Goal: Check status

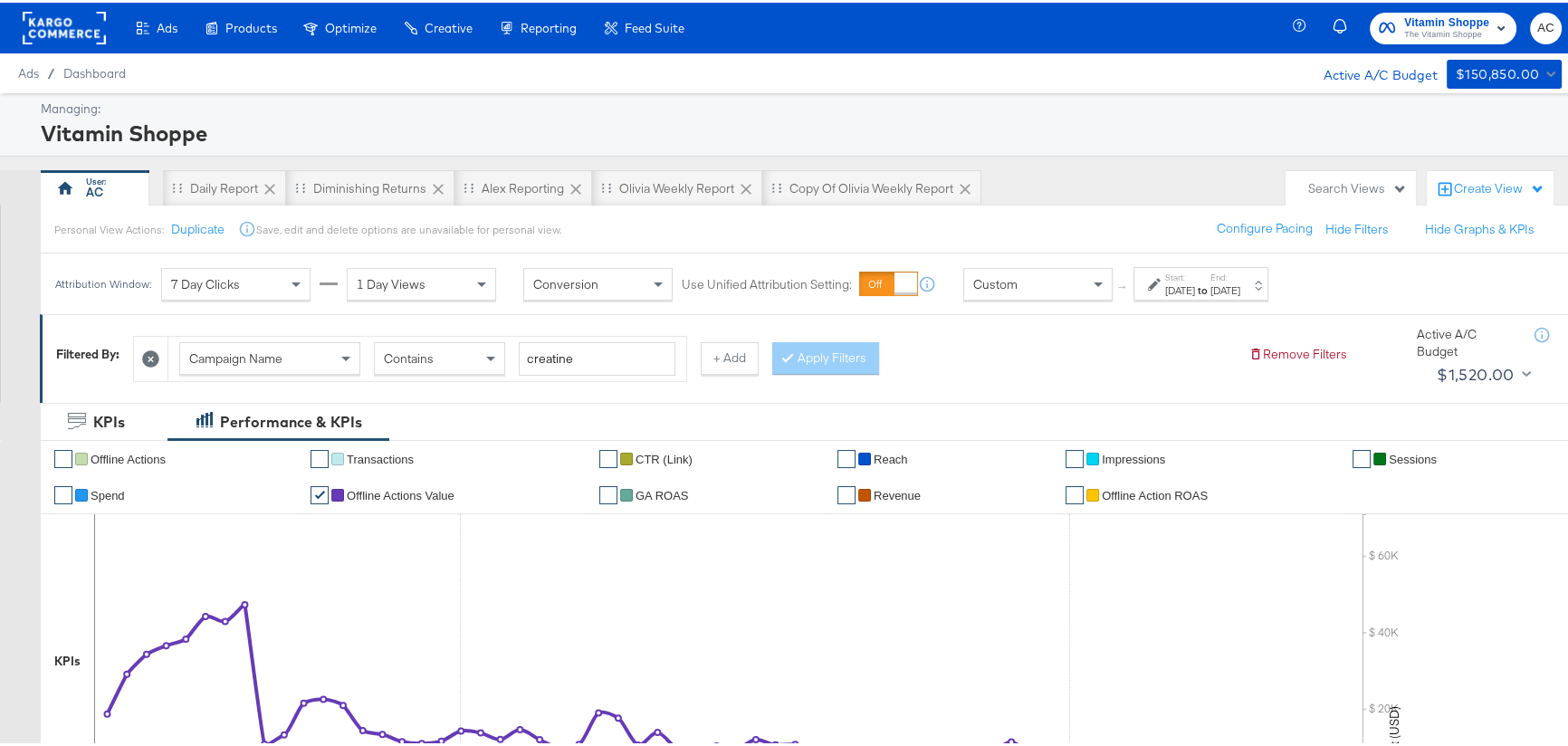
click at [1154, 280] on icon at bounding box center [1154, 282] width 13 height 13
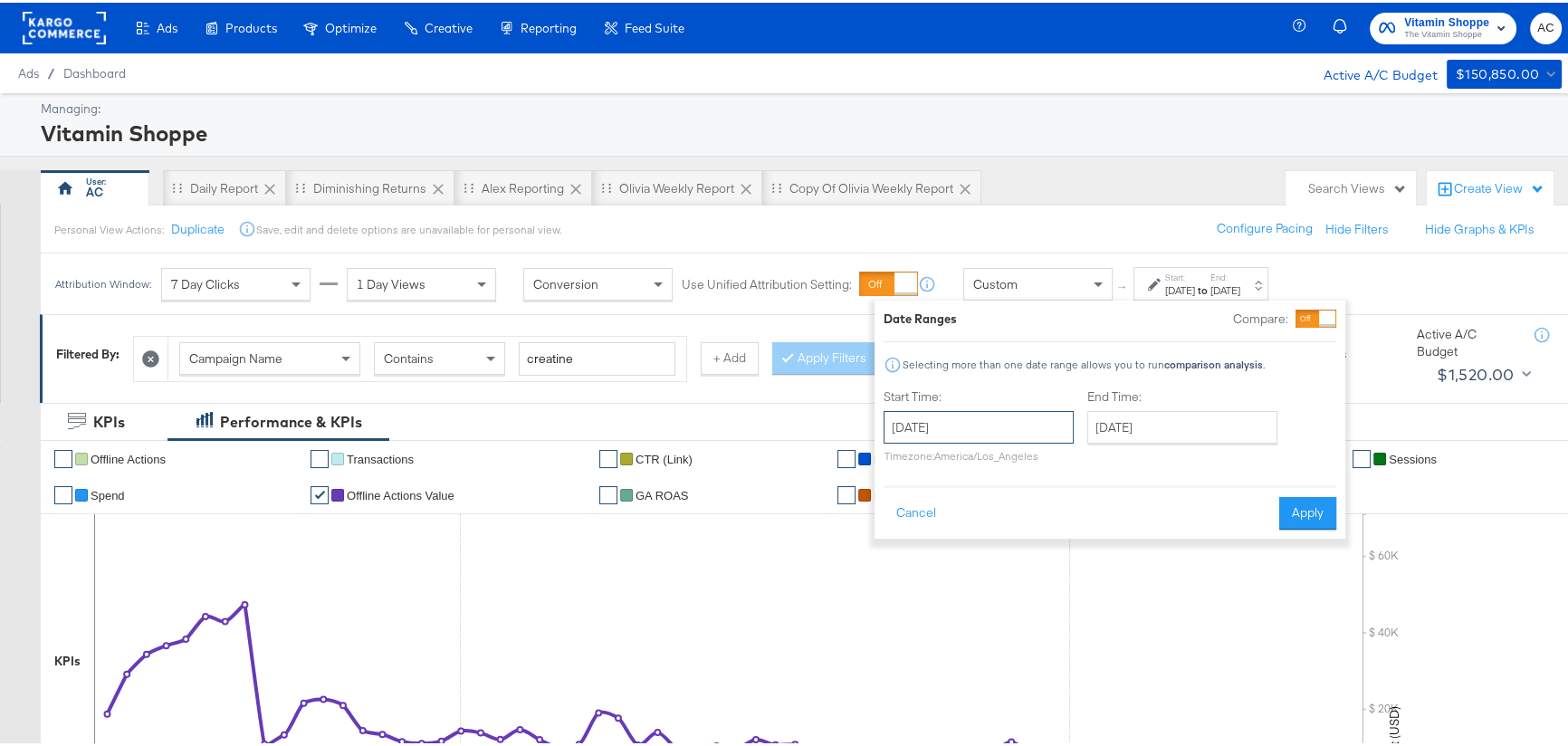
click at [1030, 426] on input "[DATE]" at bounding box center [978, 425] width 190 height 33
click at [1082, 470] on span "›" at bounding box center [1089, 462] width 28 height 27
click at [970, 598] on td "19" at bounding box center [966, 592] width 31 height 25
type input "August 19th 2025"
click at [1159, 431] on input "[DATE]" at bounding box center [1187, 425] width 190 height 33
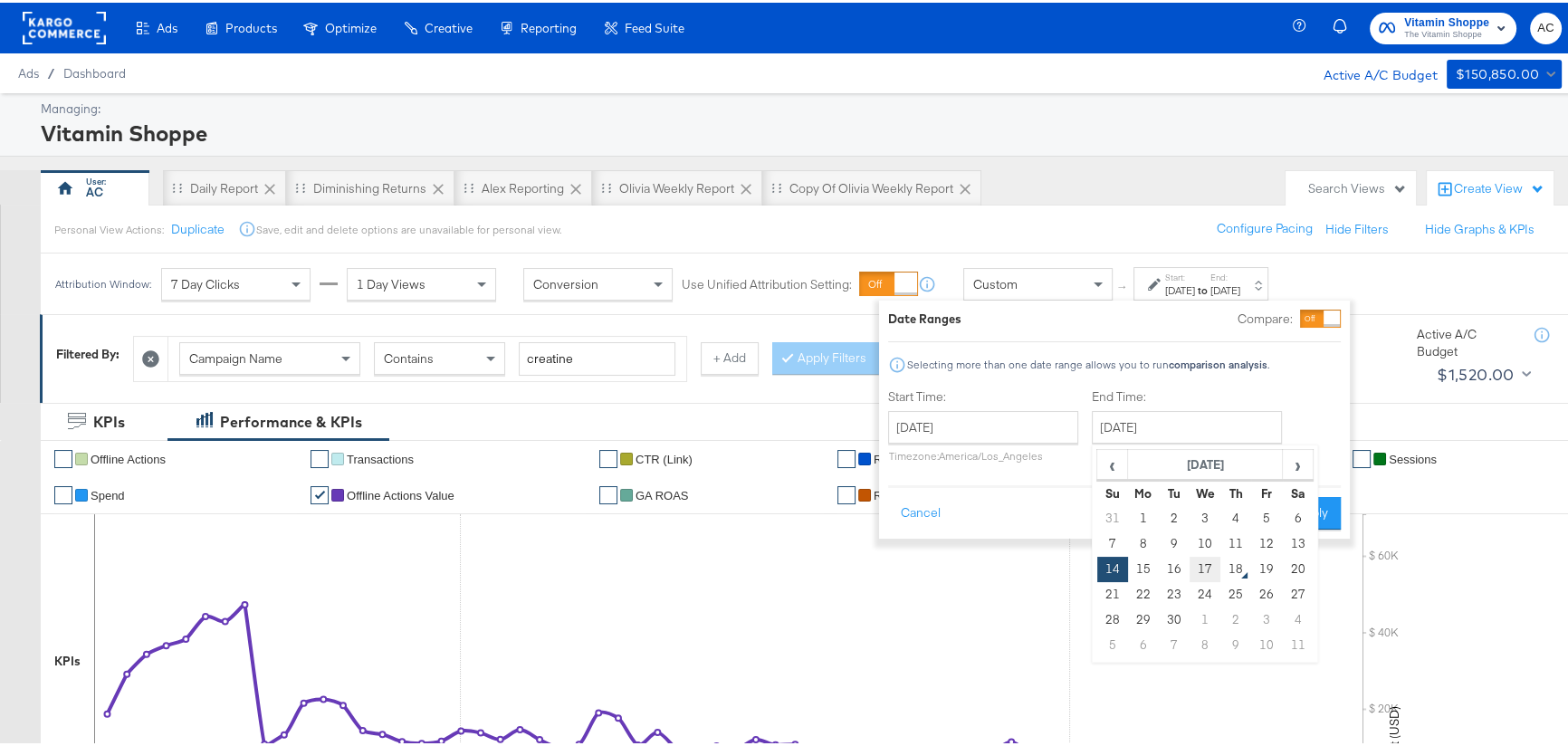
click at [1190, 571] on td "17" at bounding box center [1205, 567] width 31 height 25
type input "September 17th 2025"
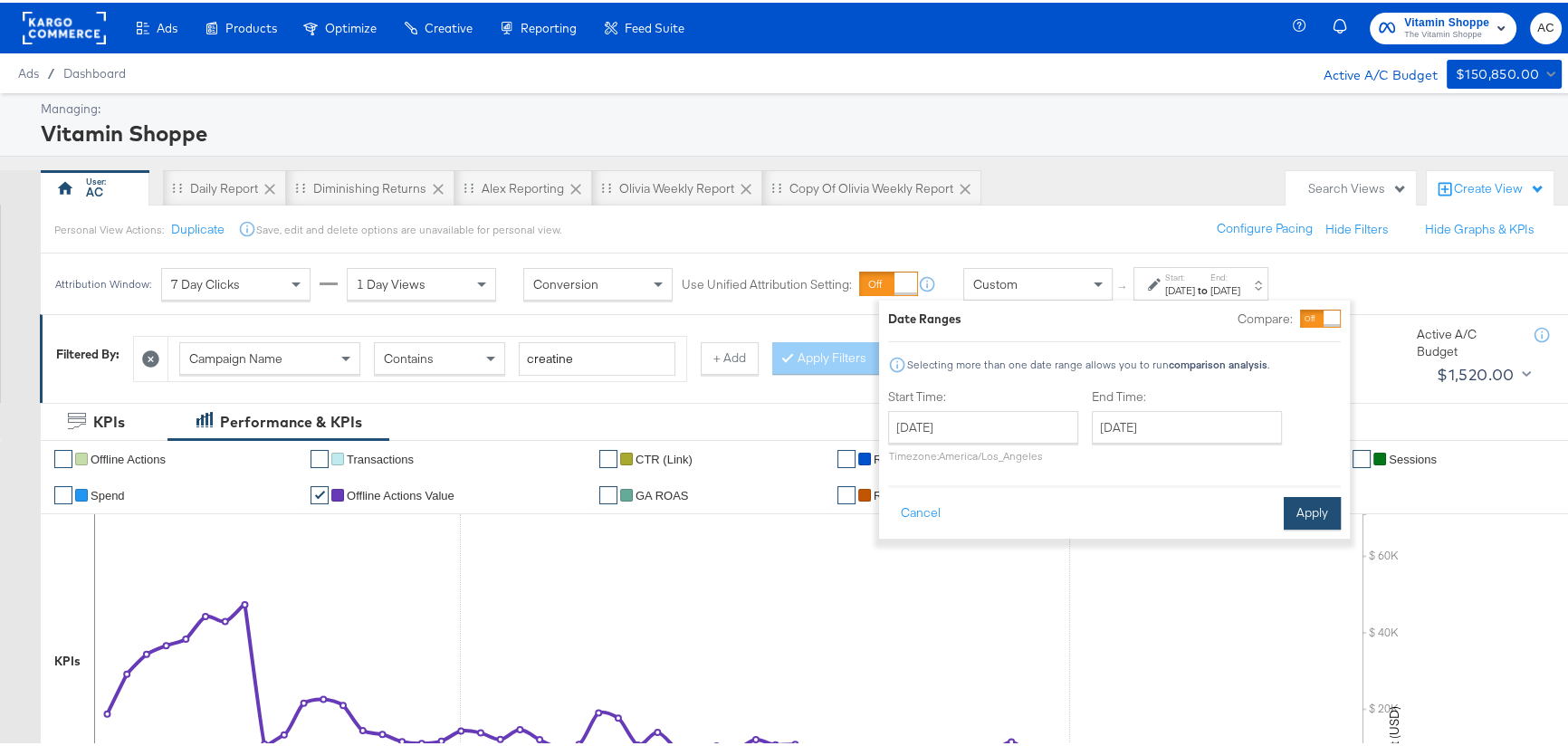
click at [1312, 517] on button "Apply" at bounding box center [1312, 510] width 57 height 33
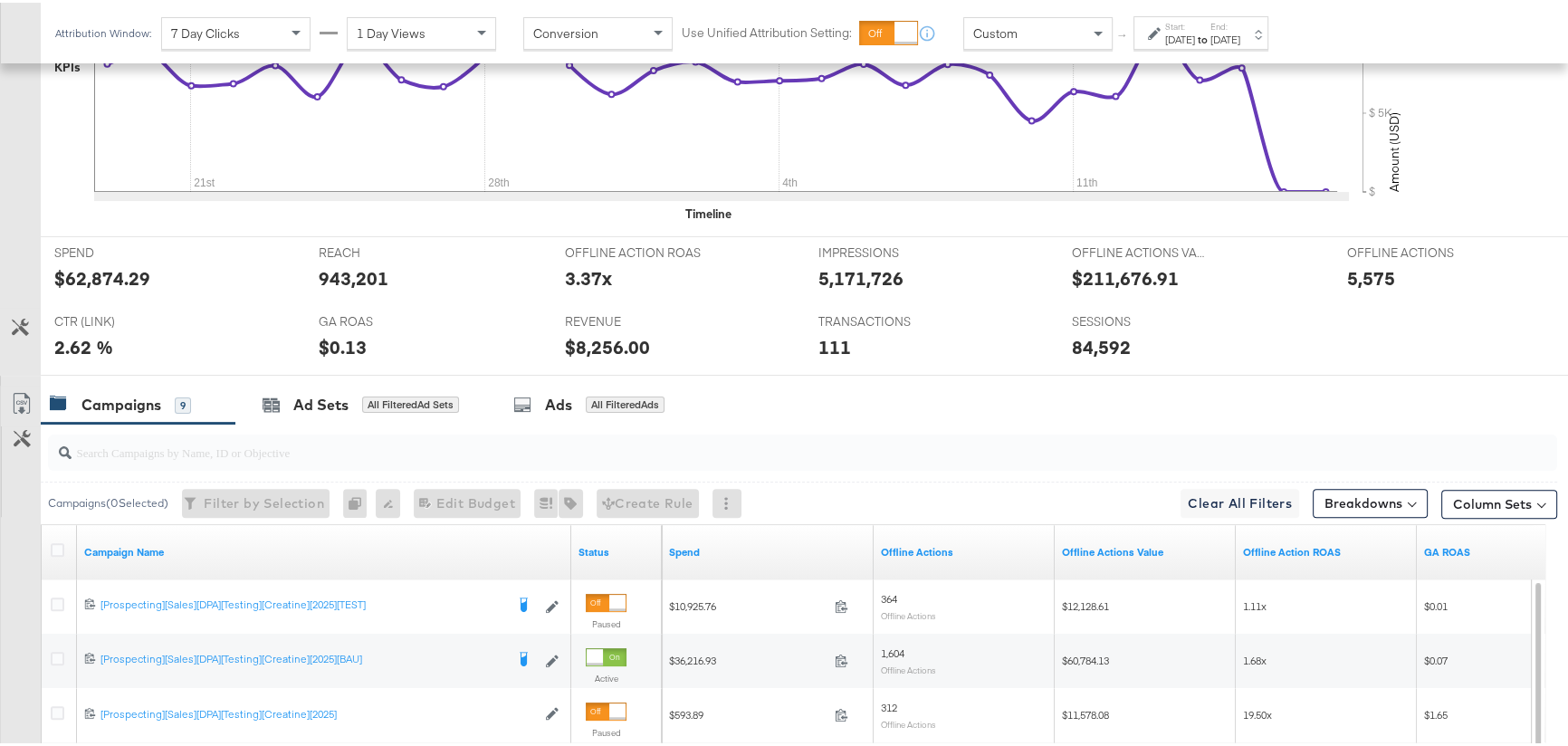
scroll to position [769, 0]
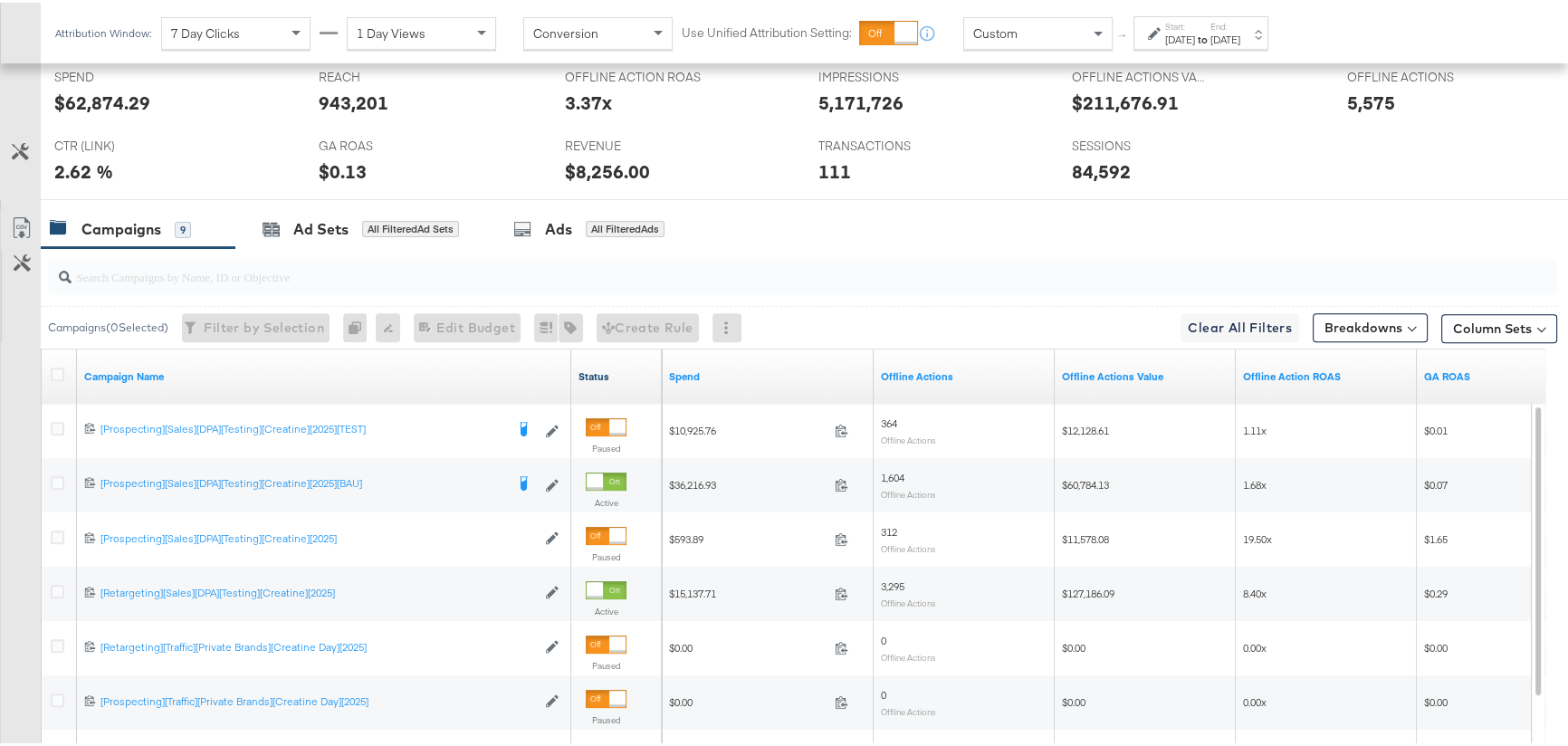
click at [586, 376] on link "Status" at bounding box center [616, 373] width 76 height 15
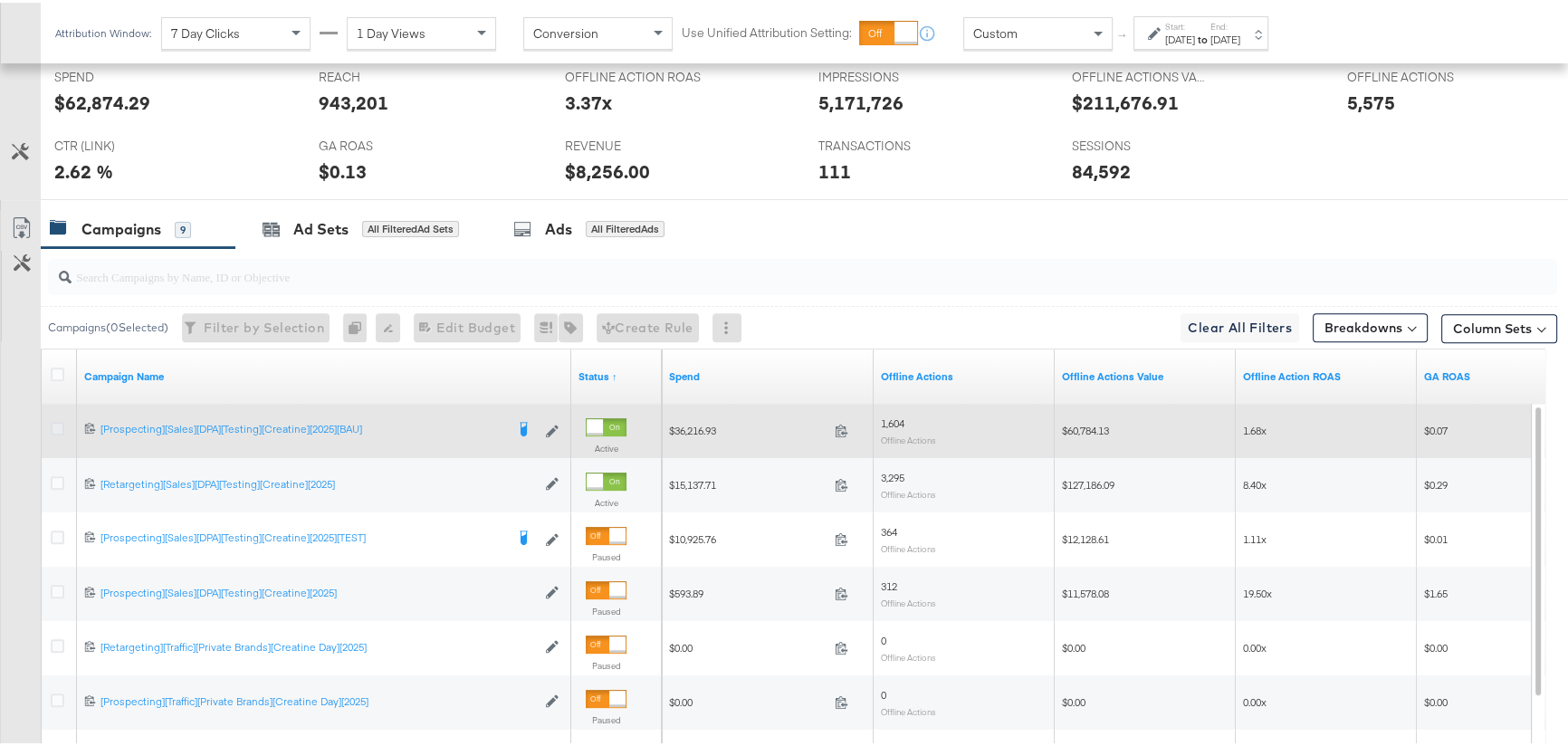
click at [56, 426] on icon at bounding box center [57, 426] width 14 height 14
click at [0, 0] on input "checkbox" at bounding box center [0, 0] width 0 height 0
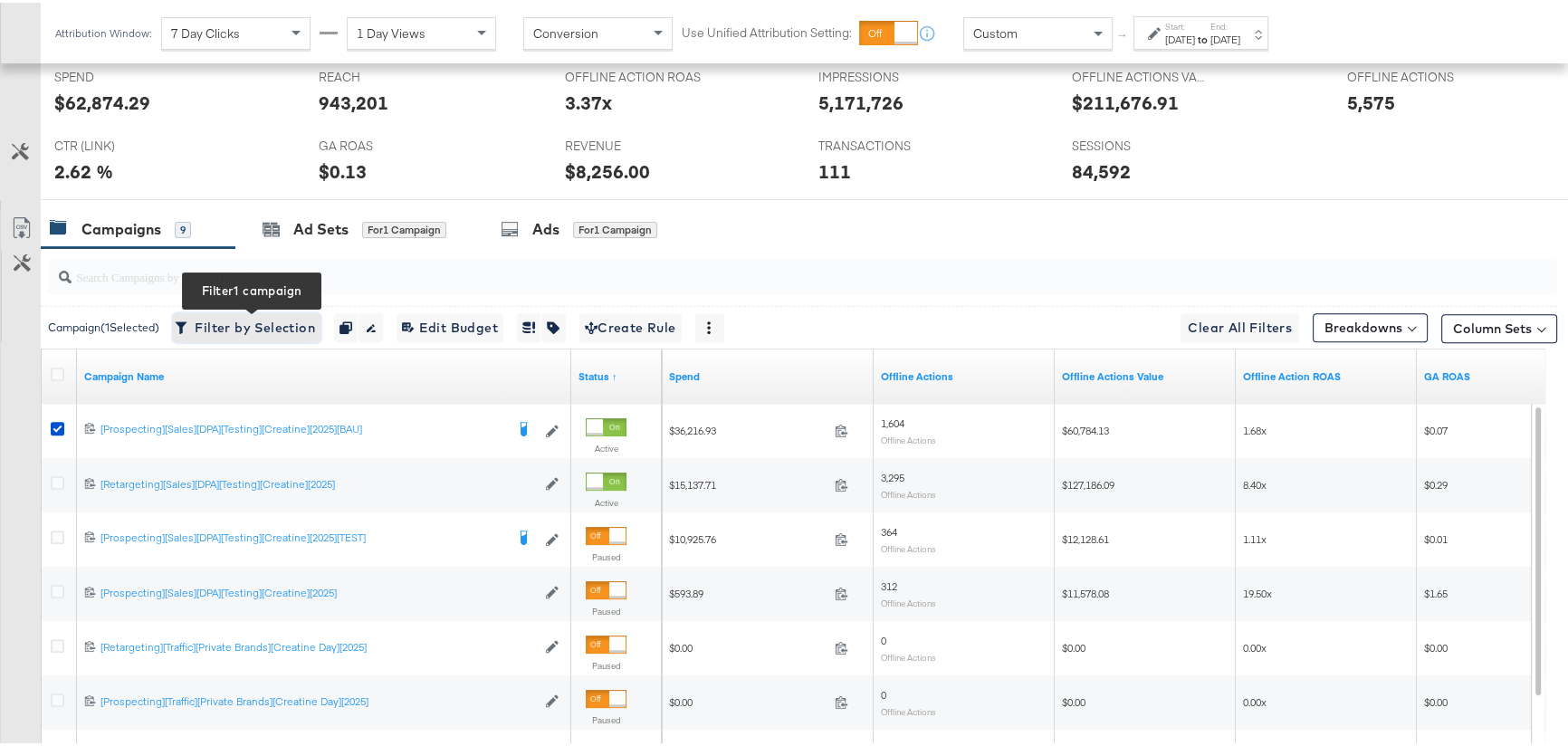
click at [246, 327] on span "Filter by Selection Filter 1 campaign" at bounding box center [246, 325] width 137 height 22
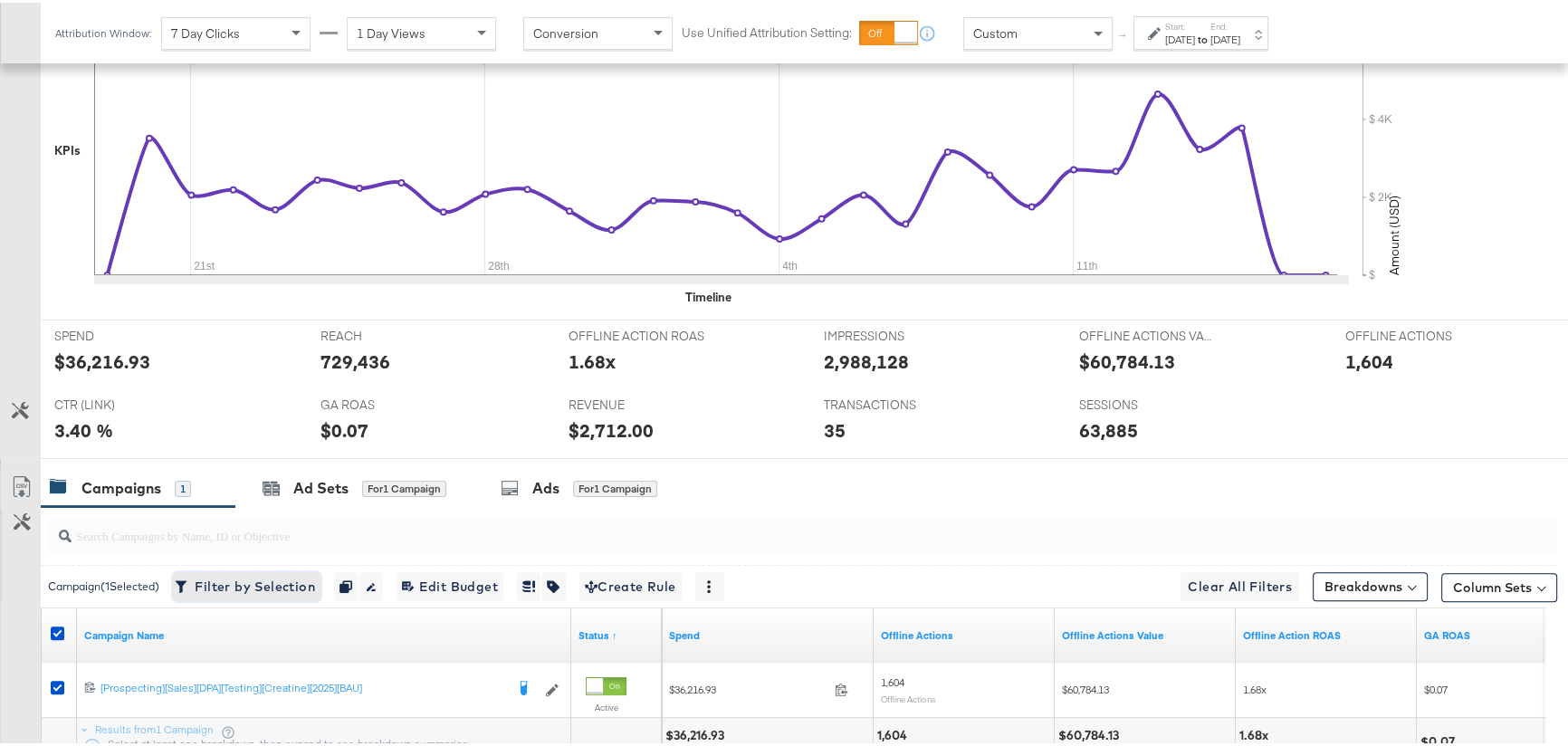
scroll to position [505, 0]
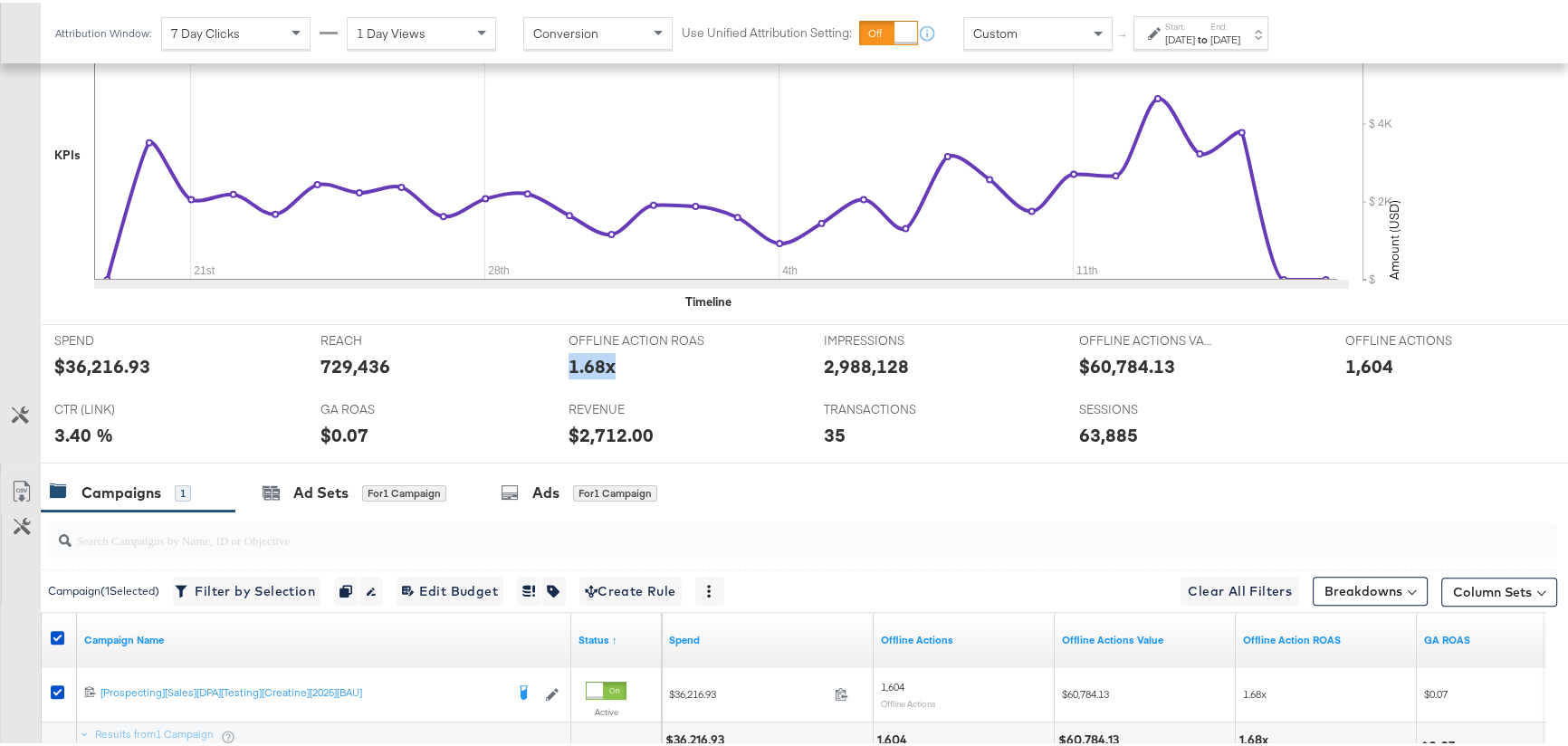
drag, startPoint x: 614, startPoint y: 363, endPoint x: 558, endPoint y: 367, distance: 56.1
click at [558, 367] on div "OFFLINE ACTION ROAS OFFLINE ACTION ROAS 1.68x" at bounding box center [682, 356] width 255 height 69
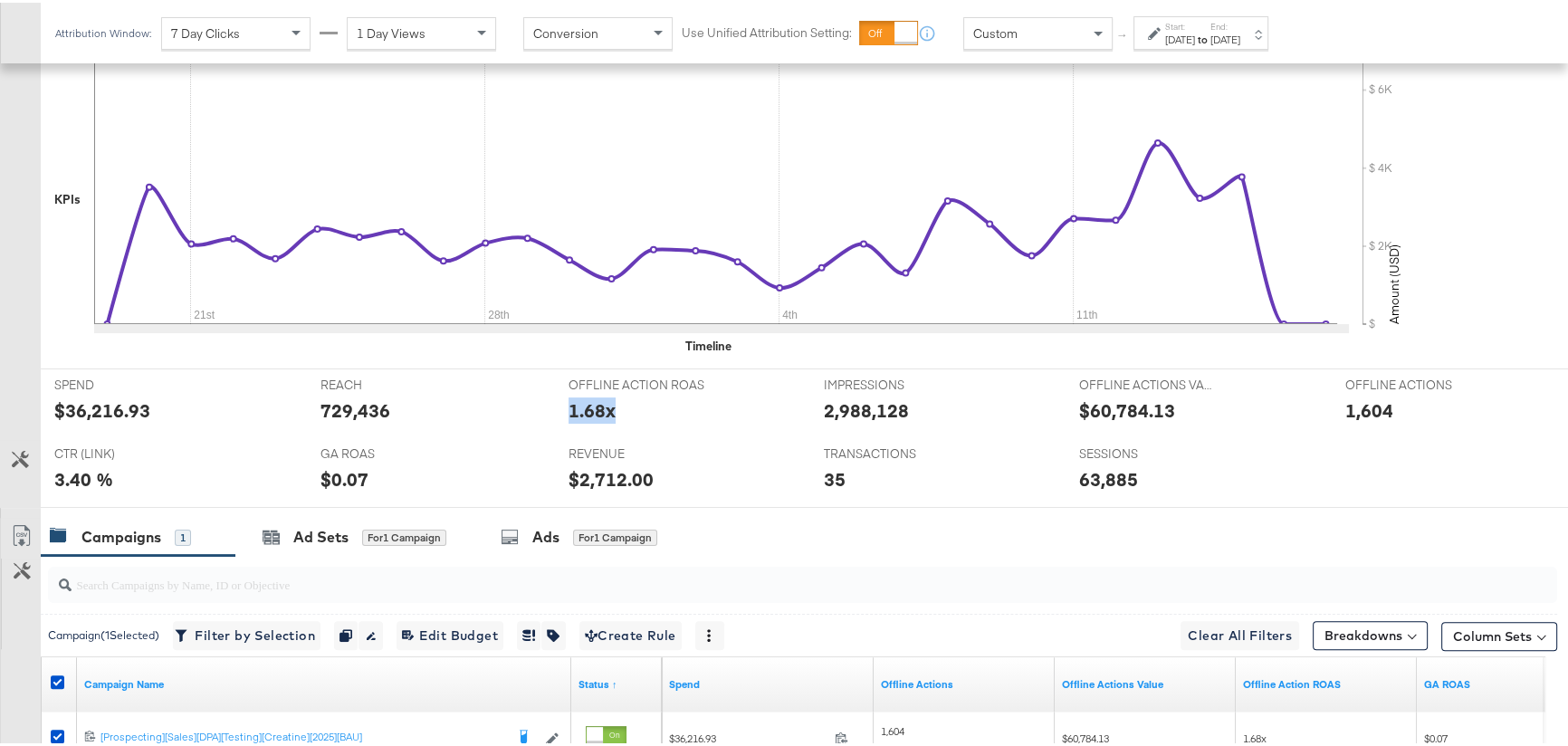
scroll to position [438, 0]
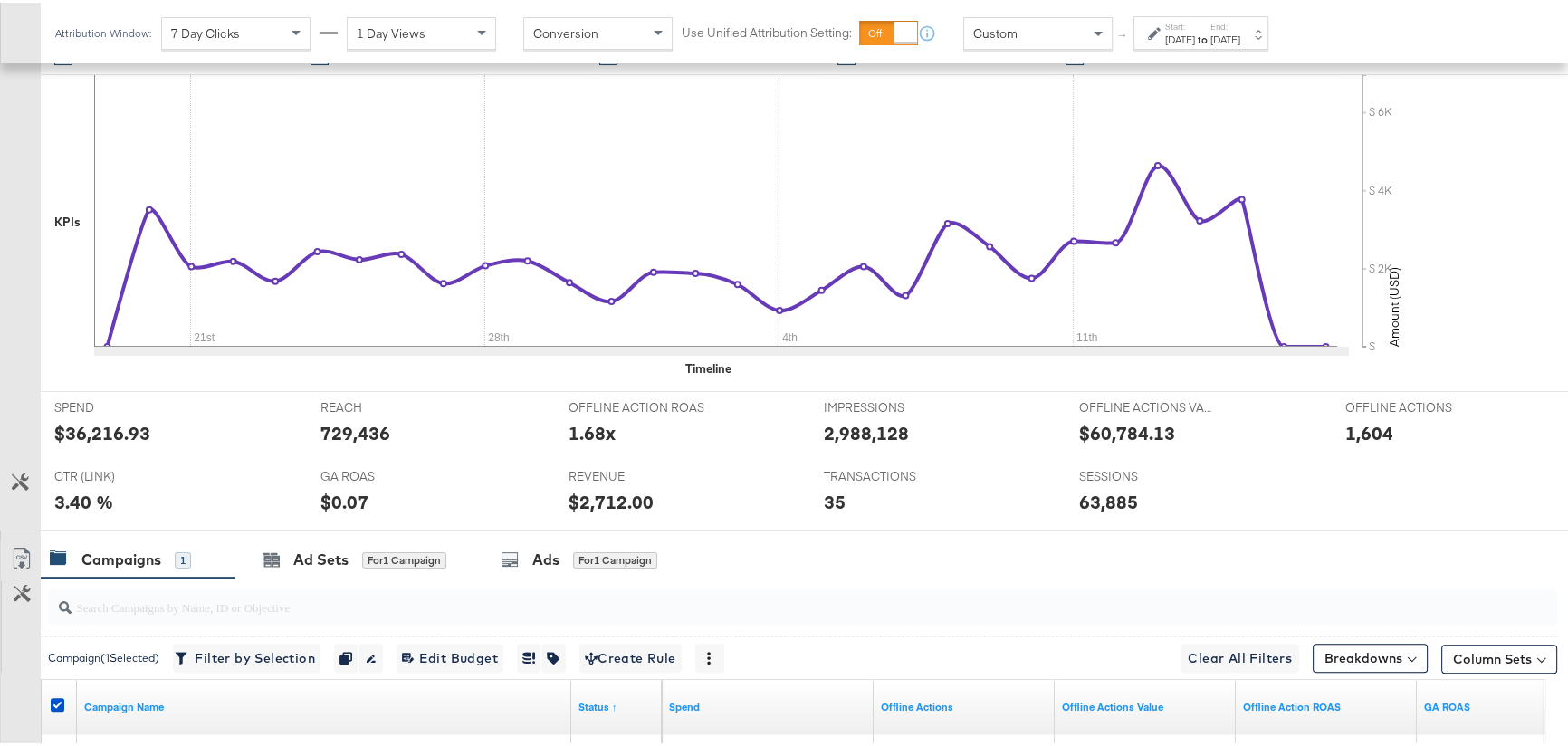
click at [1101, 425] on div "$60,784.13" at bounding box center [1127, 430] width 96 height 26
click at [1360, 425] on div "1,604" at bounding box center [1368, 430] width 48 height 26
drag, startPoint x: 364, startPoint y: 503, endPoint x: 304, endPoint y: 505, distance: 60.0
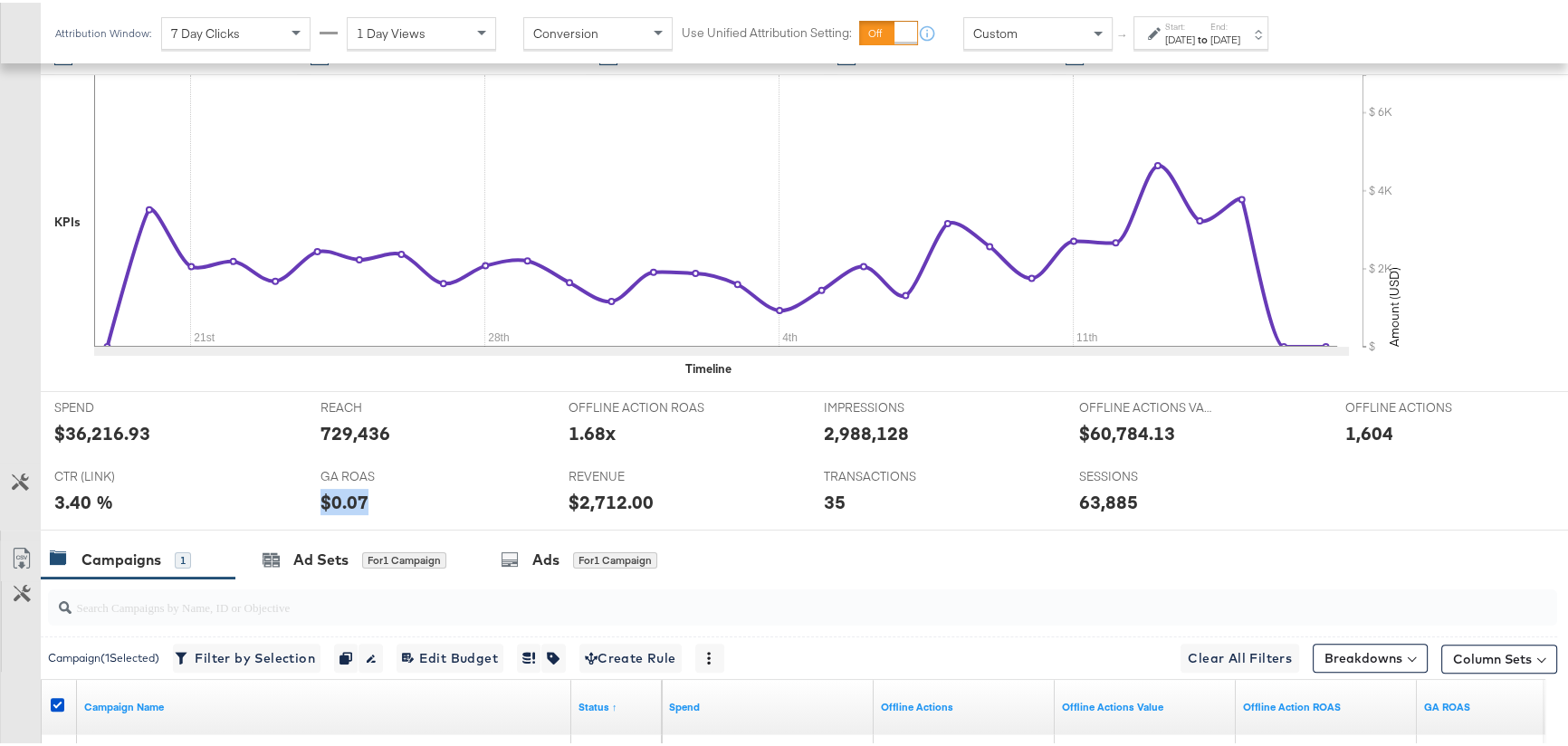
click at [307, 505] on div "GA ROAS GA ROAS $0.07" at bounding box center [431, 492] width 248 height 69
click at [855, 483] on div "TRANSACTIONS TRANSACTIONS 35" at bounding box center [937, 492] width 255 height 69
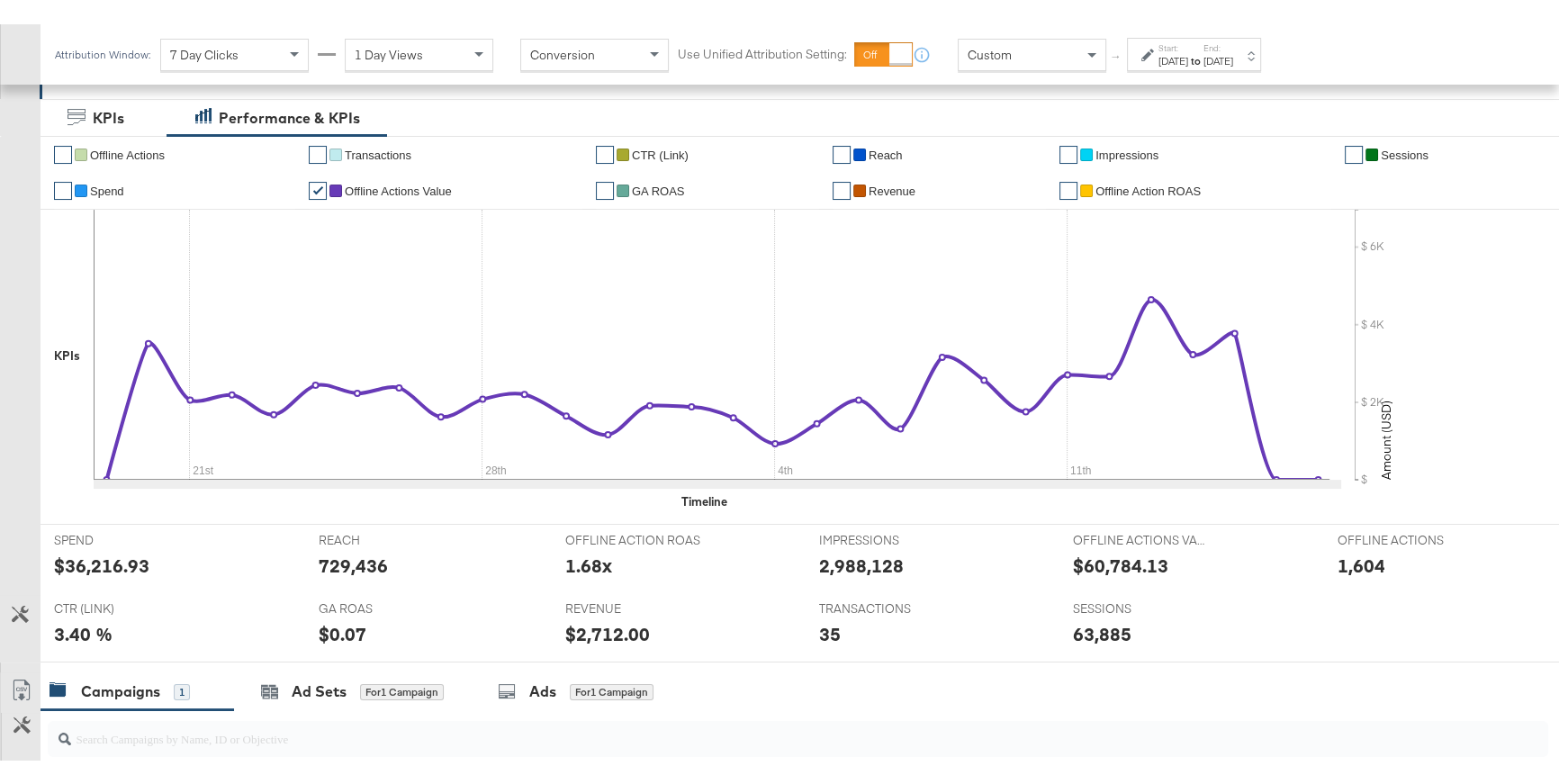
scroll to position [315, 0]
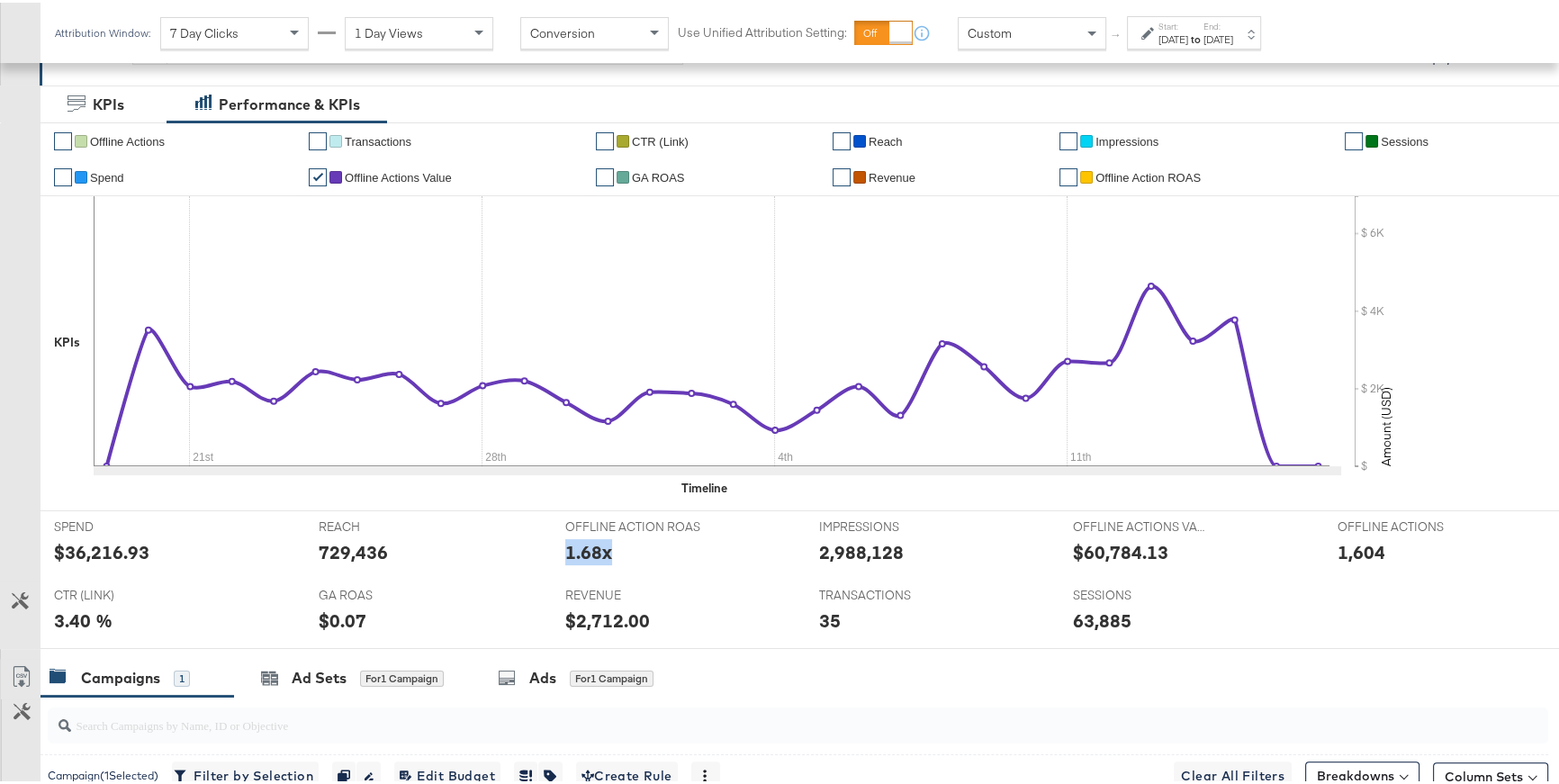
drag, startPoint x: 613, startPoint y: 552, endPoint x: 562, endPoint y: 550, distance: 51.0
click at [565, 550] on div "1.68x" at bounding box center [678, 549] width 227 height 26
drag, startPoint x: 1374, startPoint y: 545, endPoint x: 1327, endPoint y: 545, distance: 47.0
click at [1337, 545] on div "1,604" at bounding box center [1447, 549] width 220 height 26
drag, startPoint x: 1161, startPoint y: 548, endPoint x: 1060, endPoint y: 550, distance: 101.0
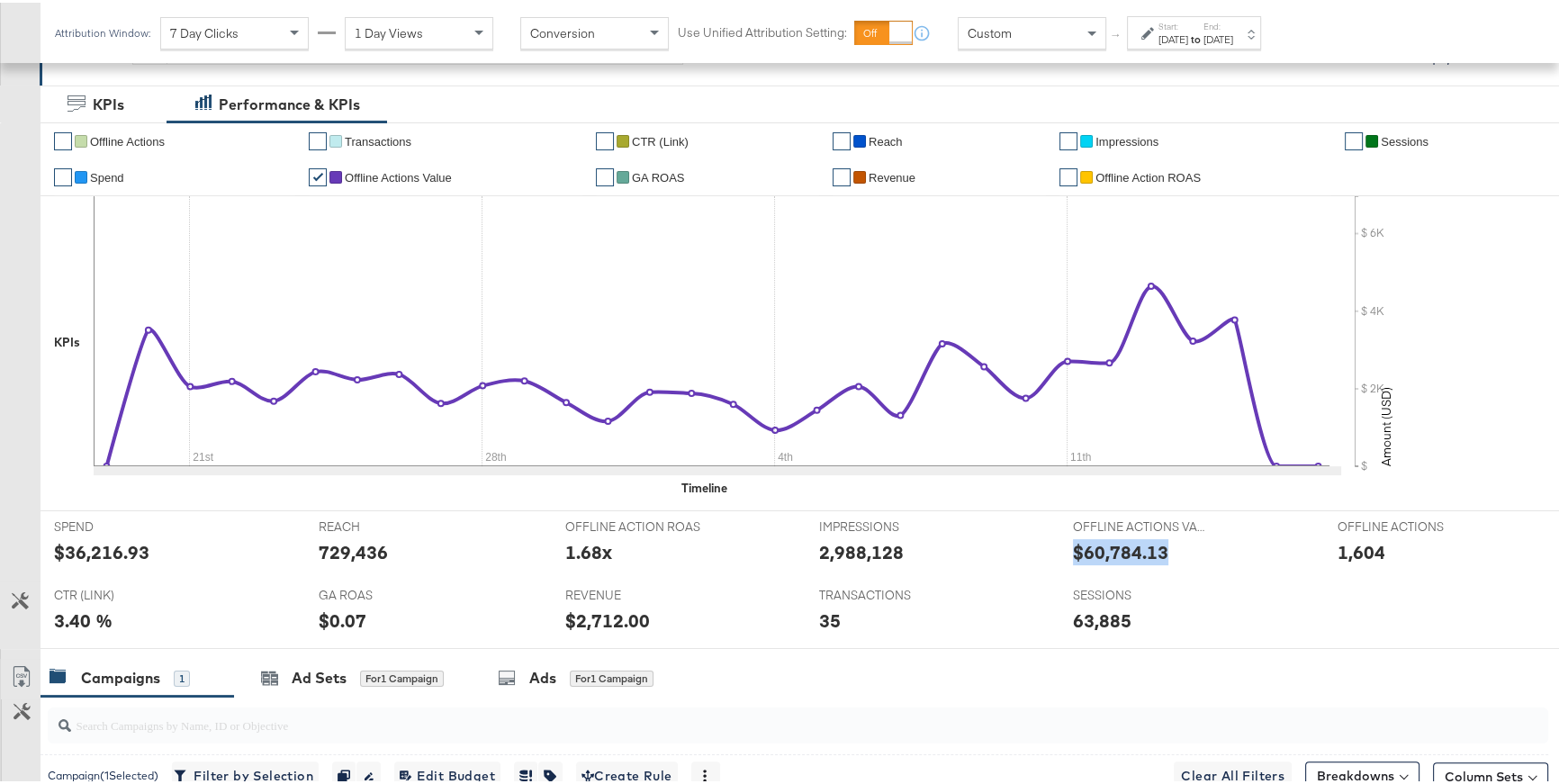
click at [1060, 550] on div "OFFLINE ACTIONS VALUE OFFLINE ACTIONS VALUE $60,784.13" at bounding box center [1191, 542] width 264 height 68
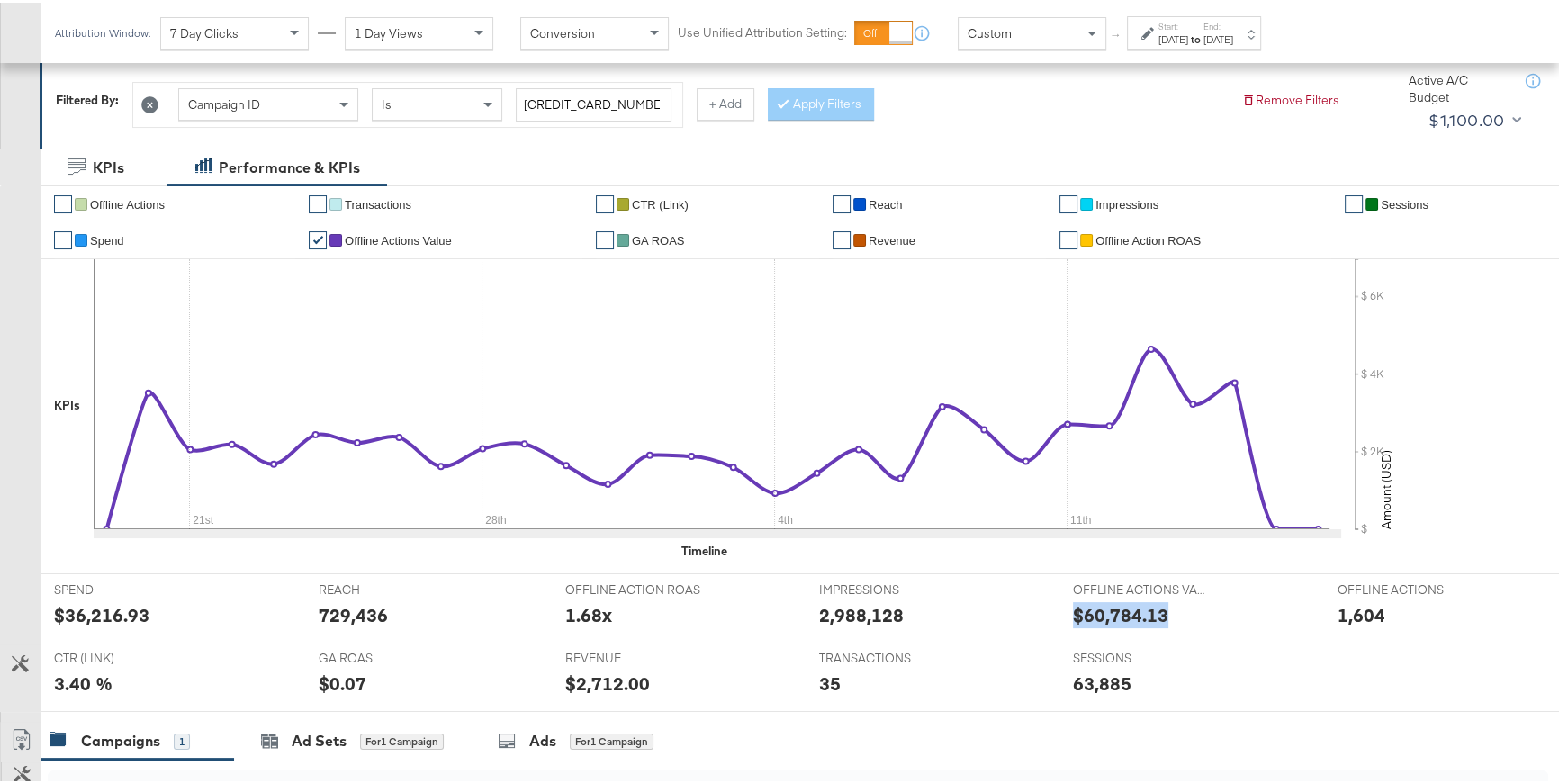
scroll to position [245, 0]
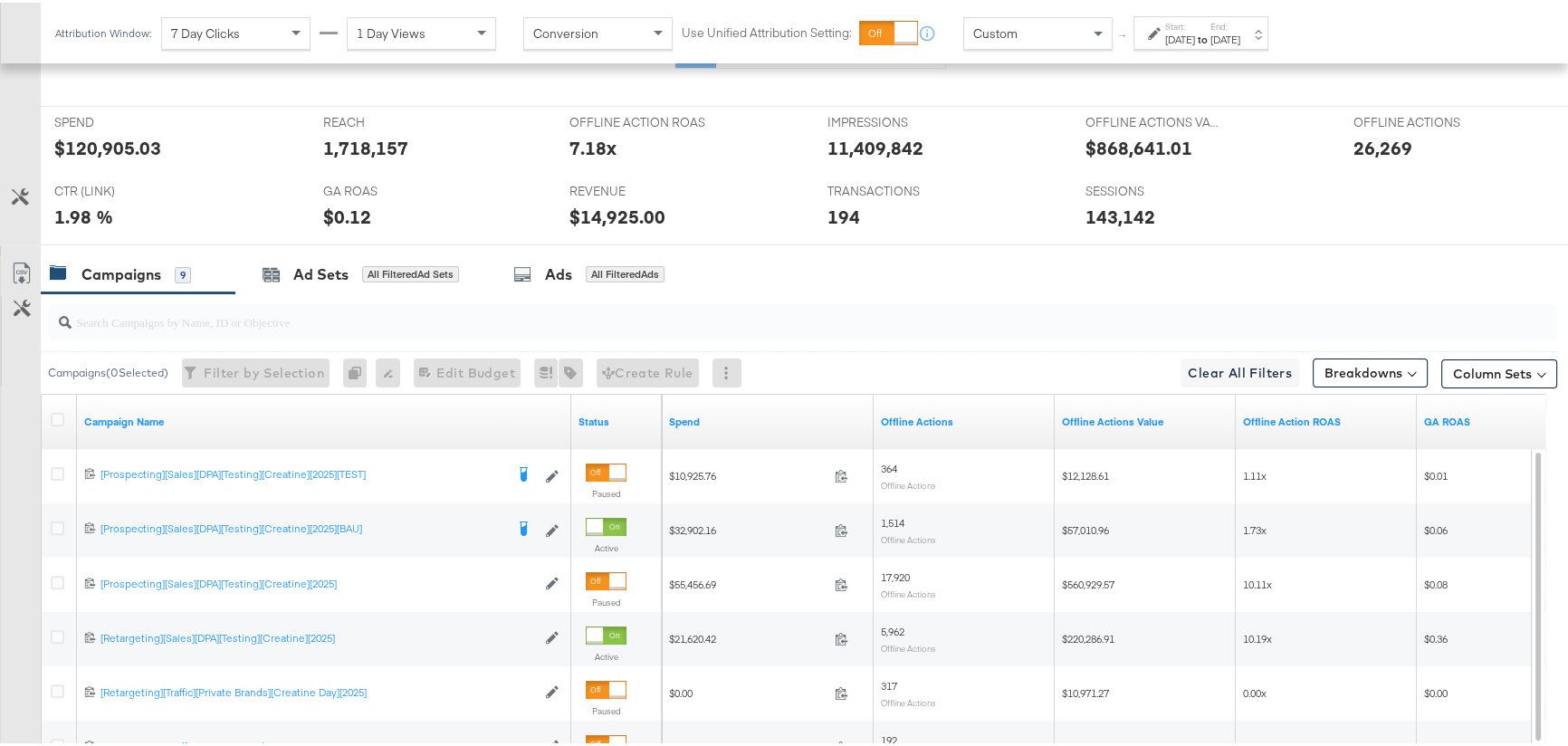
scroll to position [600, 0]
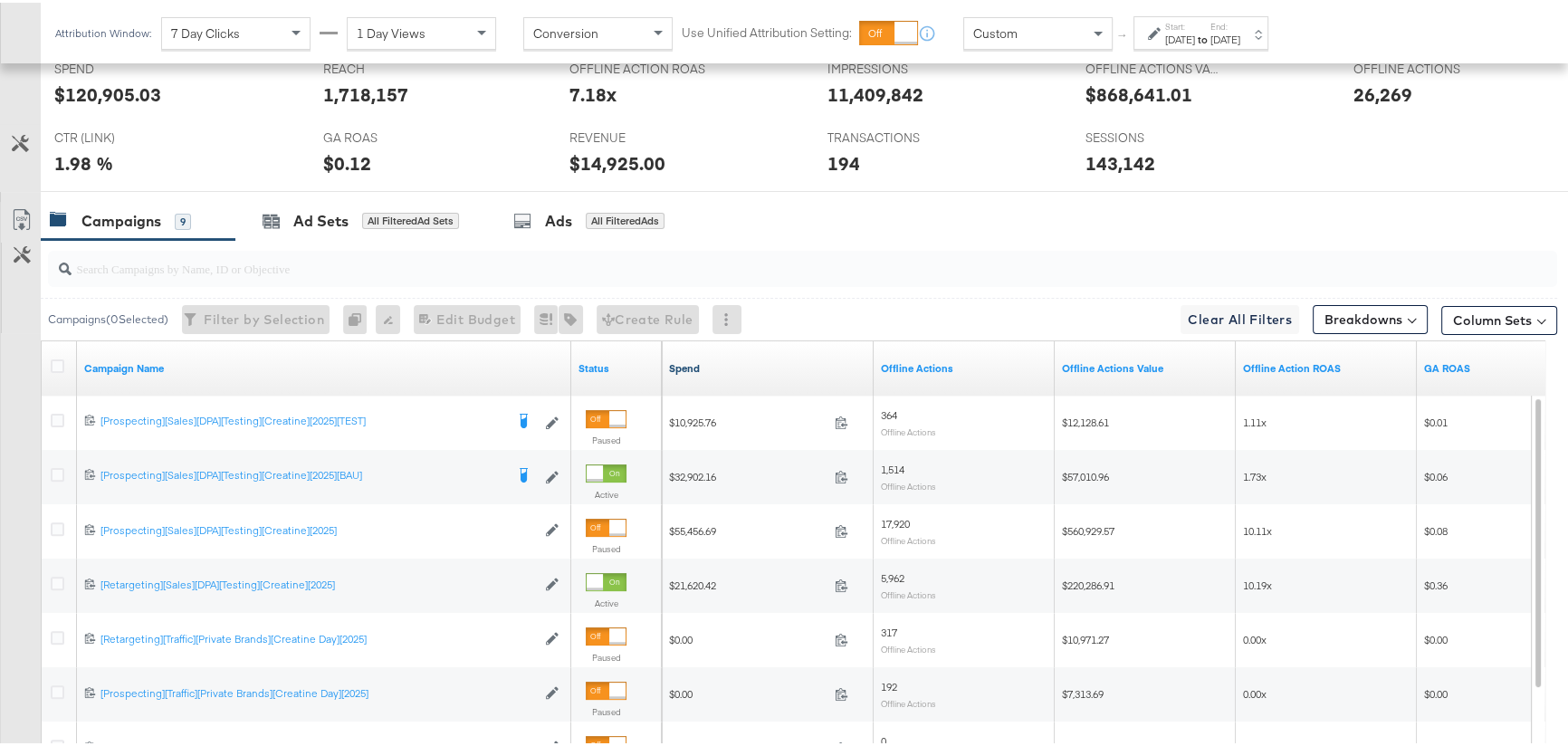
click at [692, 366] on link "Spend" at bounding box center [767, 365] width 197 height 15
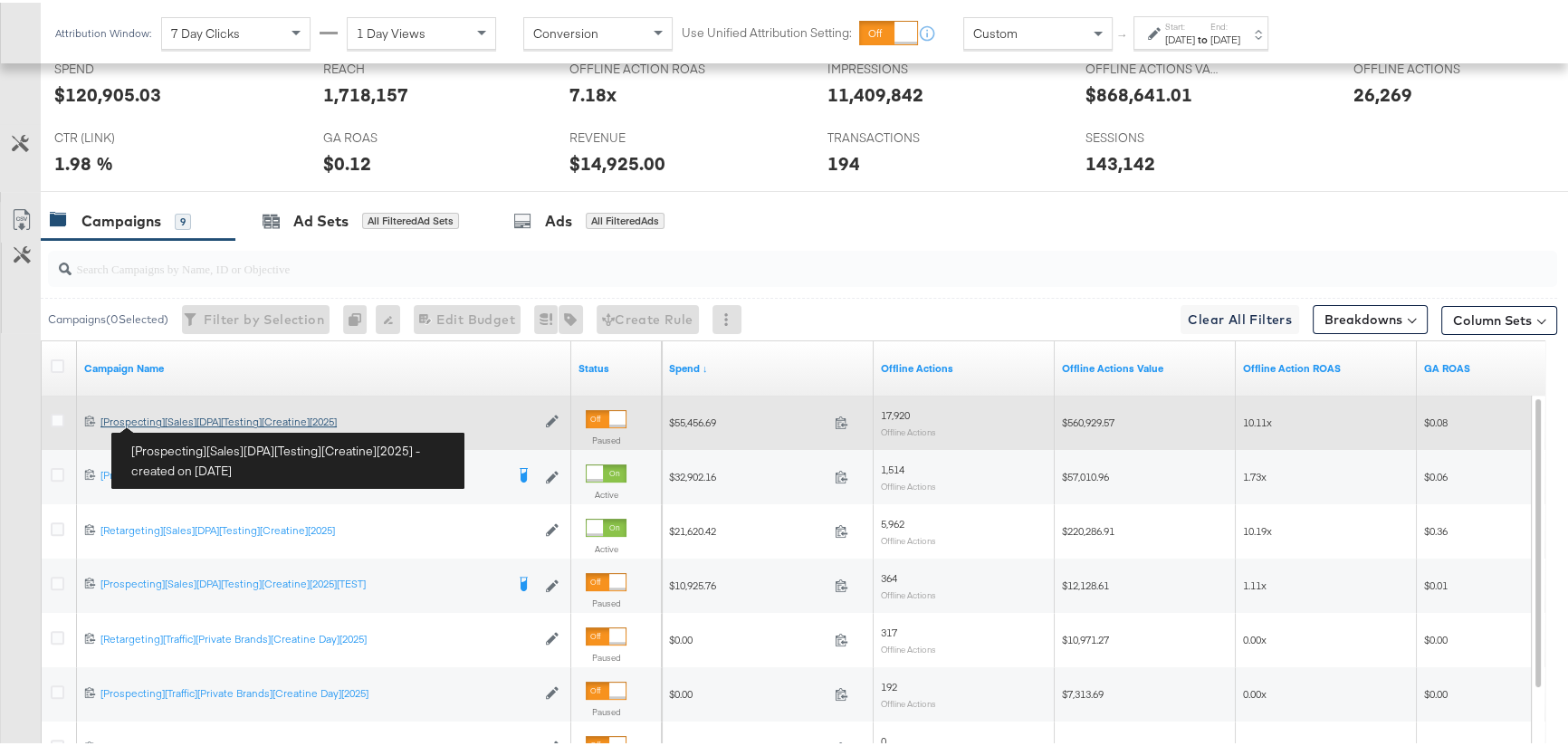
scroll to position [777, 0]
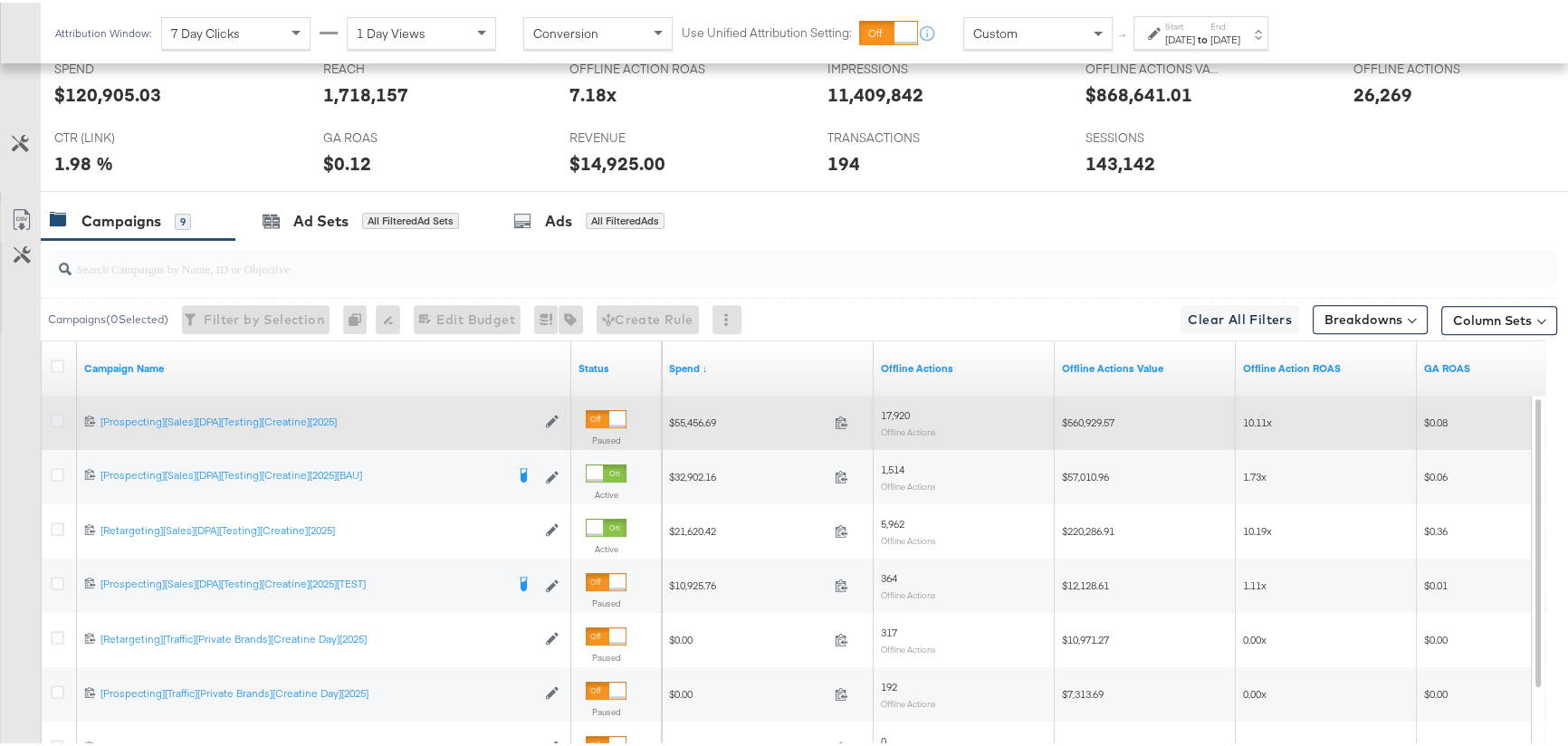
click at [56, 418] on icon at bounding box center [57, 418] width 14 height 14
click at [0, 0] on input "checkbox" at bounding box center [0, 0] width 0 height 0
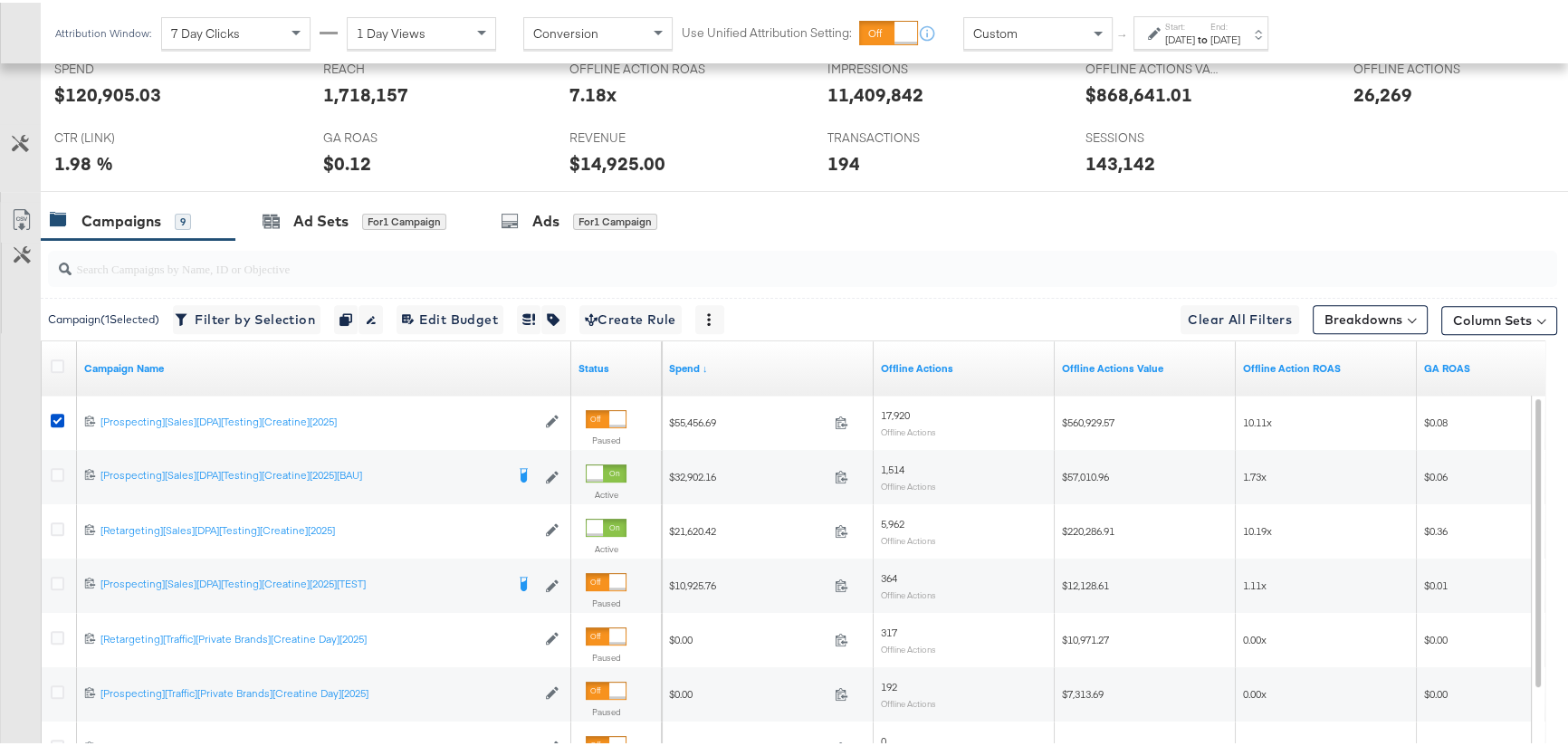
click at [1240, 40] on div "[DATE]" at bounding box center [1225, 37] width 30 height 15
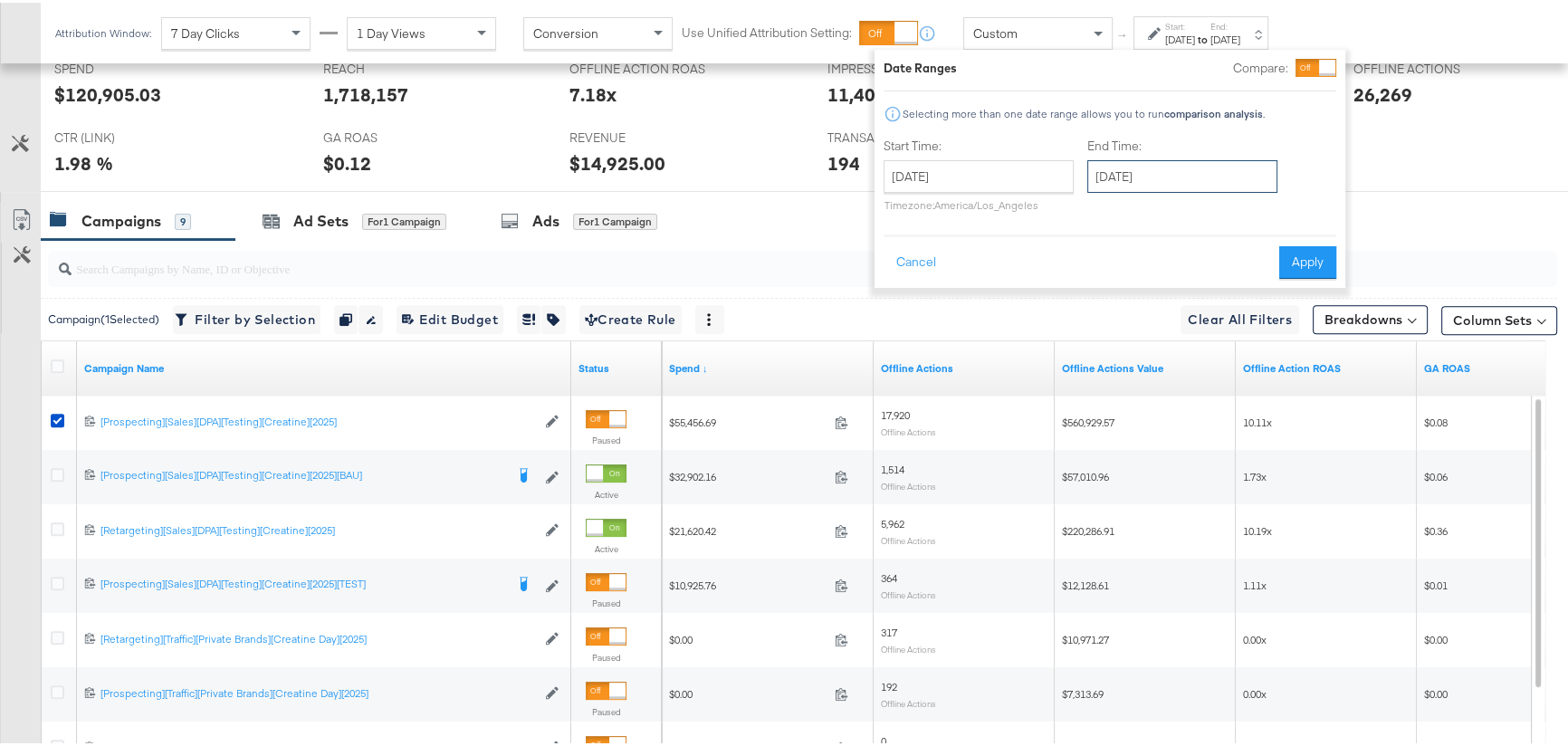
click at [1139, 171] on input "[DATE]" at bounding box center [1182, 174] width 190 height 33
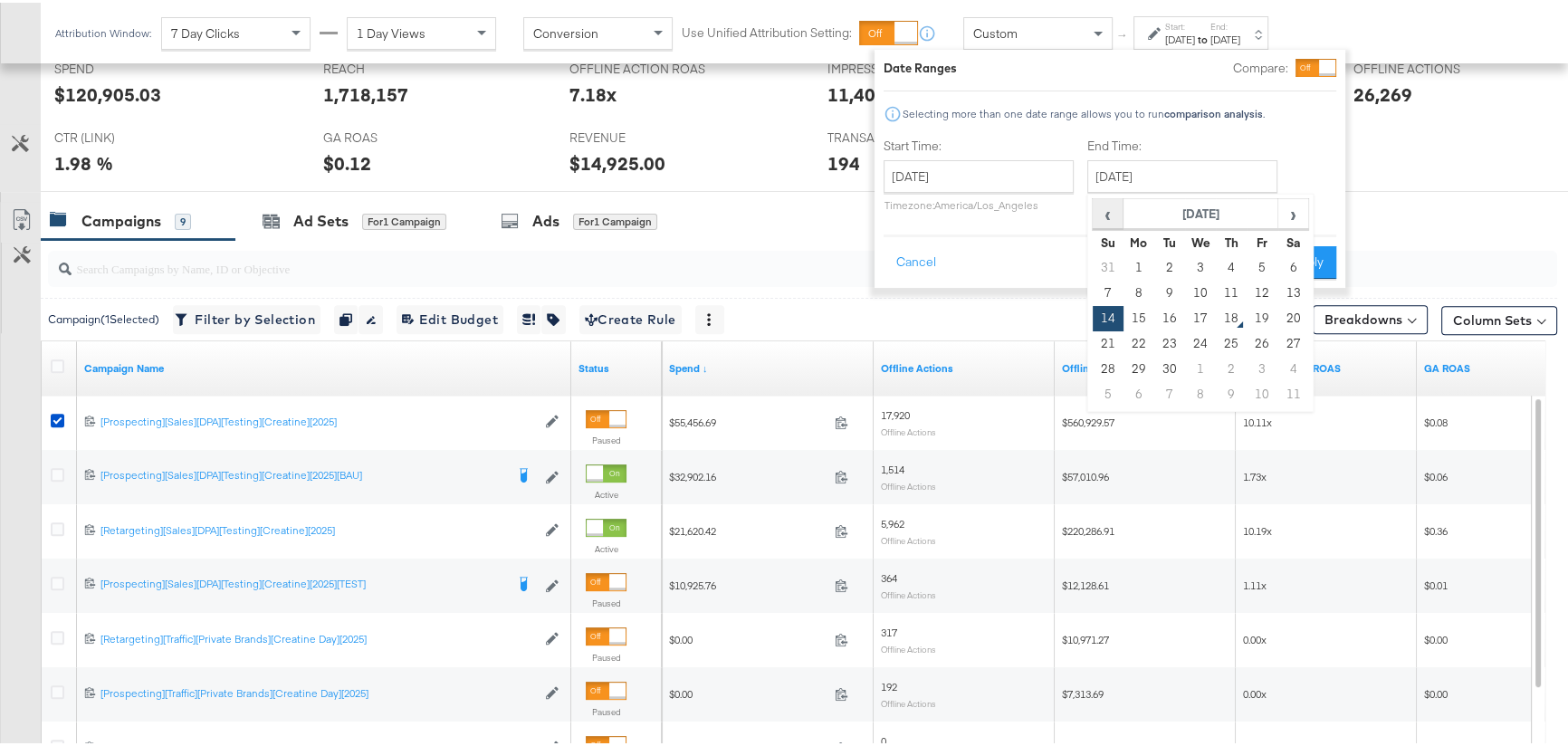
click at [1113, 212] on span "‹" at bounding box center [1107, 211] width 28 height 27
click at [1134, 341] on td "18" at bounding box center [1139, 341] width 31 height 25
type input "[DATE]"
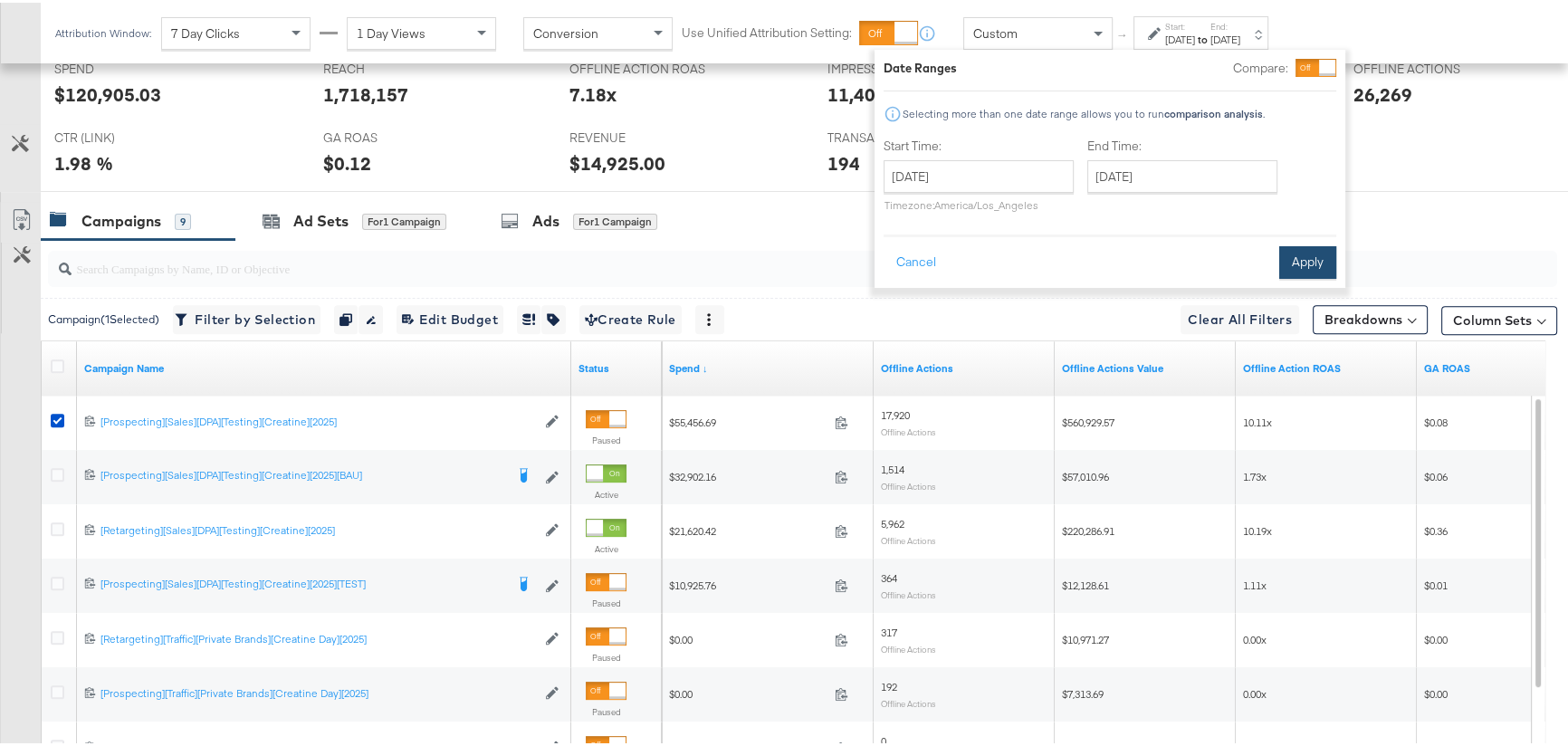
click at [1307, 273] on button "Apply" at bounding box center [1307, 260] width 57 height 33
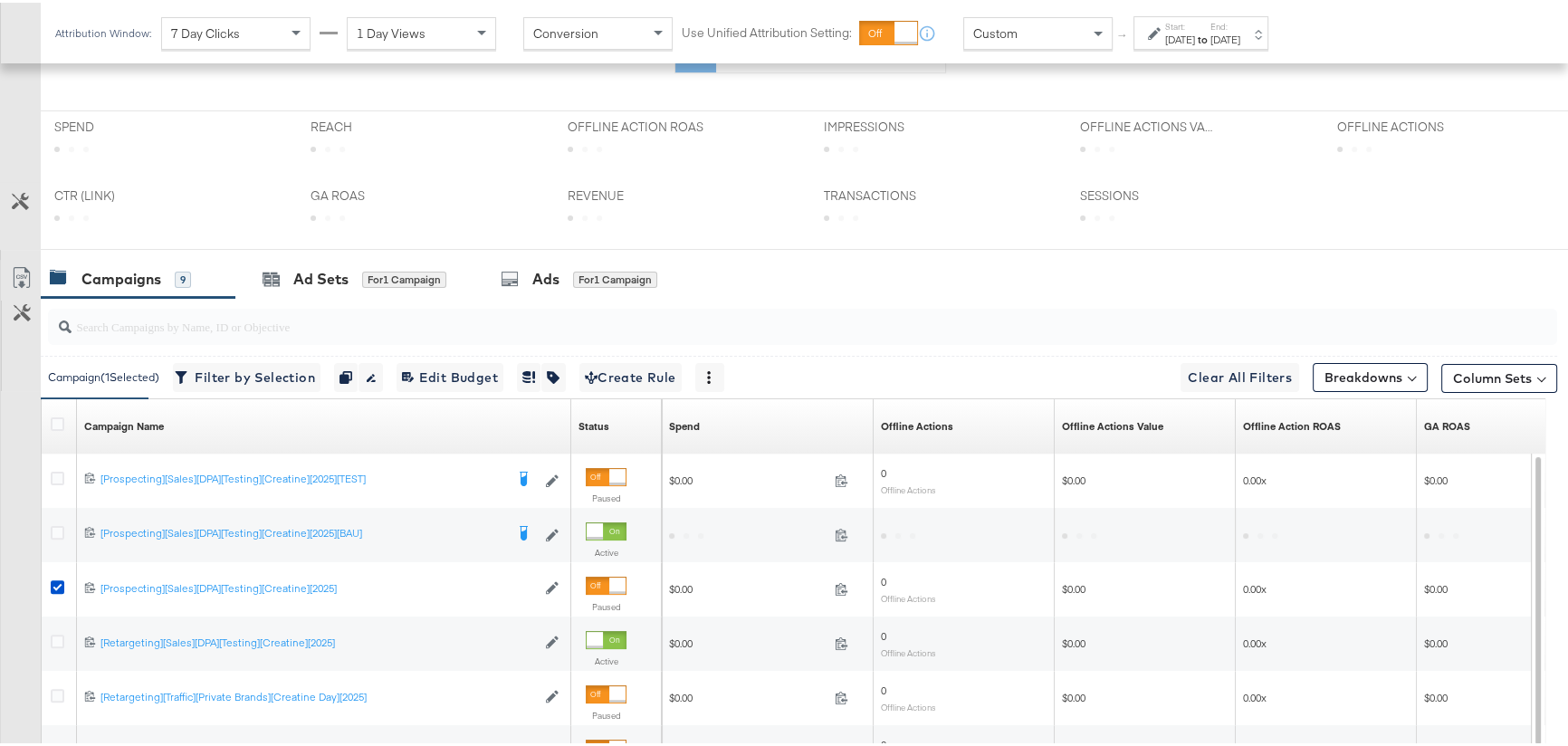
scroll to position [600, 0]
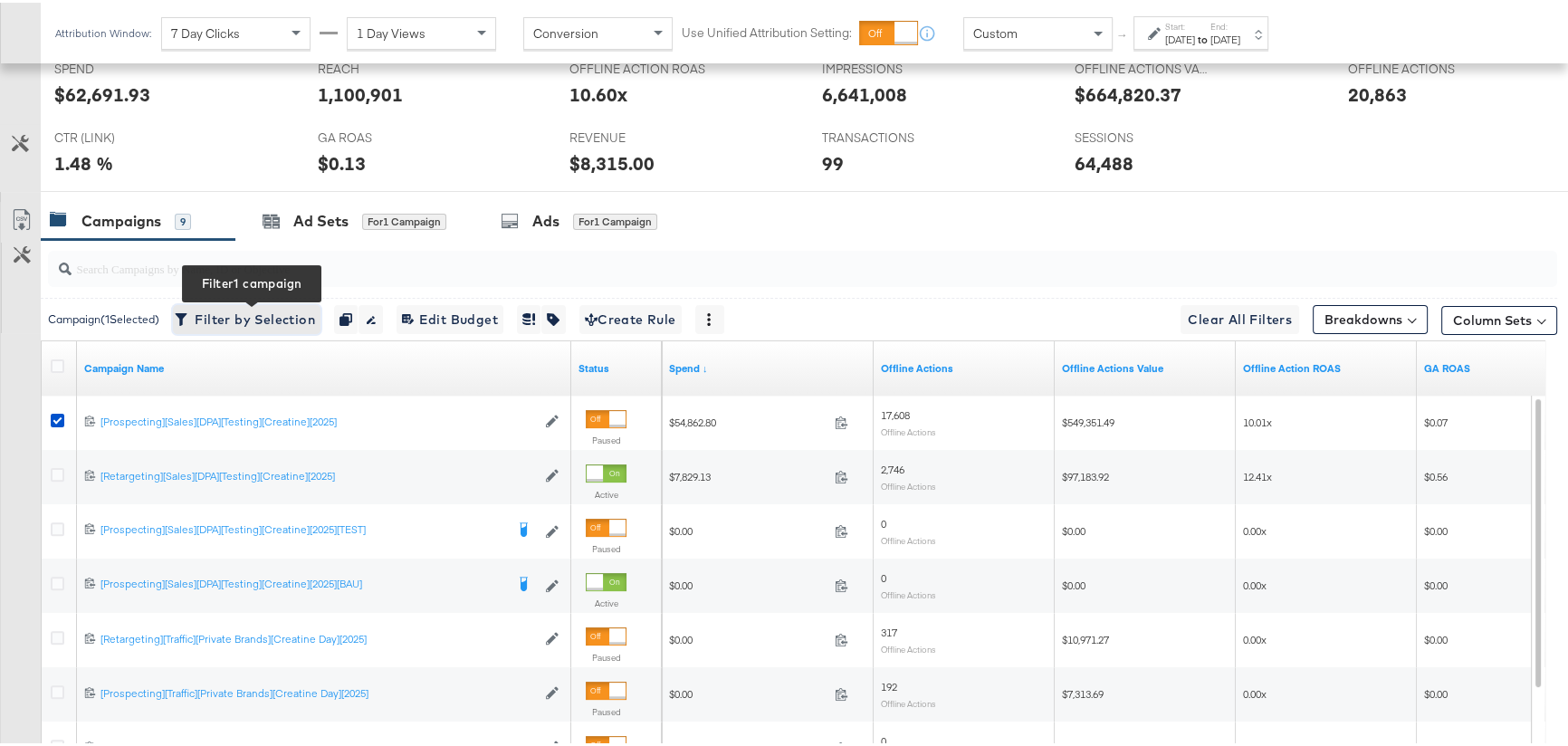
click at [278, 310] on span "Filter by Selection Filter 1 campaign" at bounding box center [246, 316] width 137 height 22
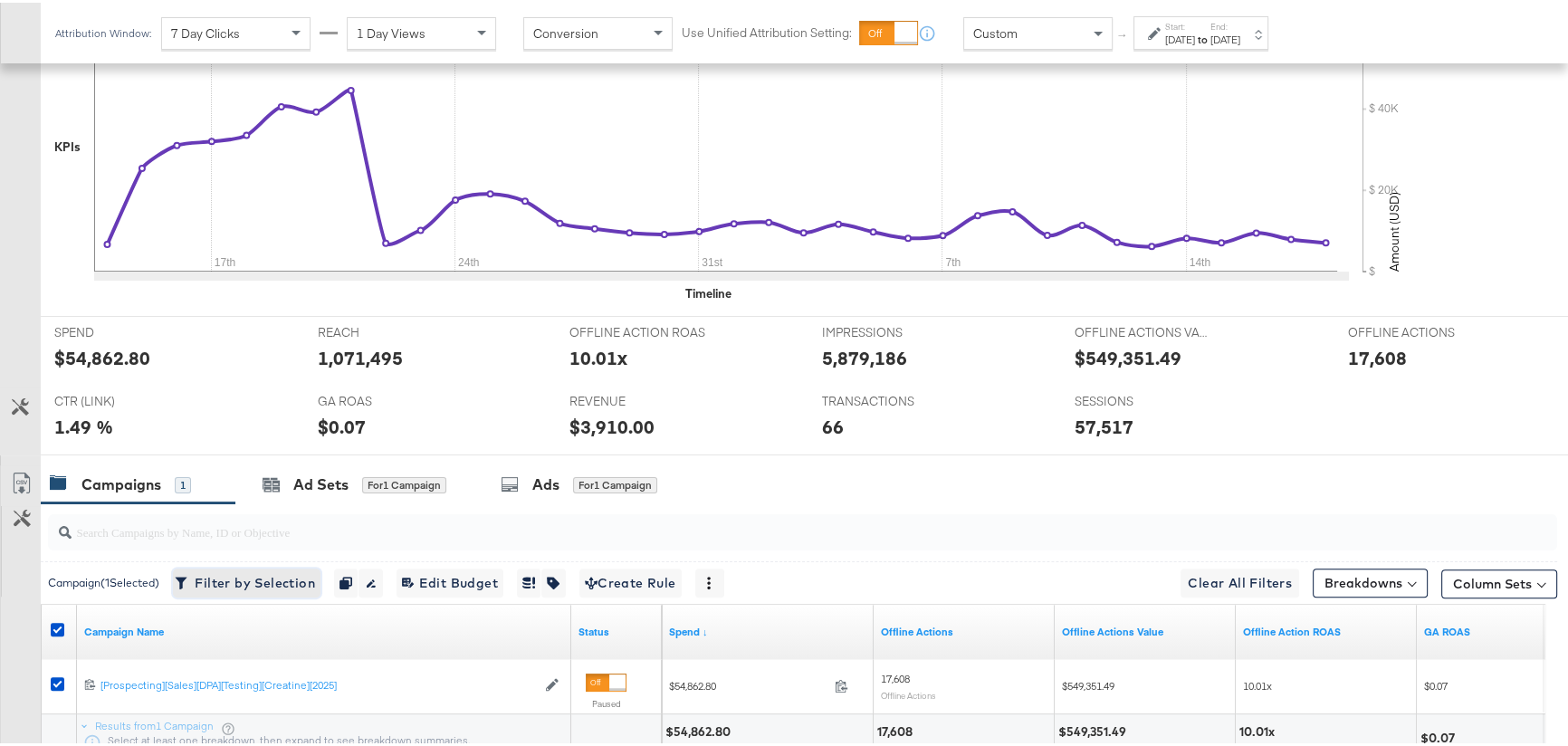
scroll to position [510, 0]
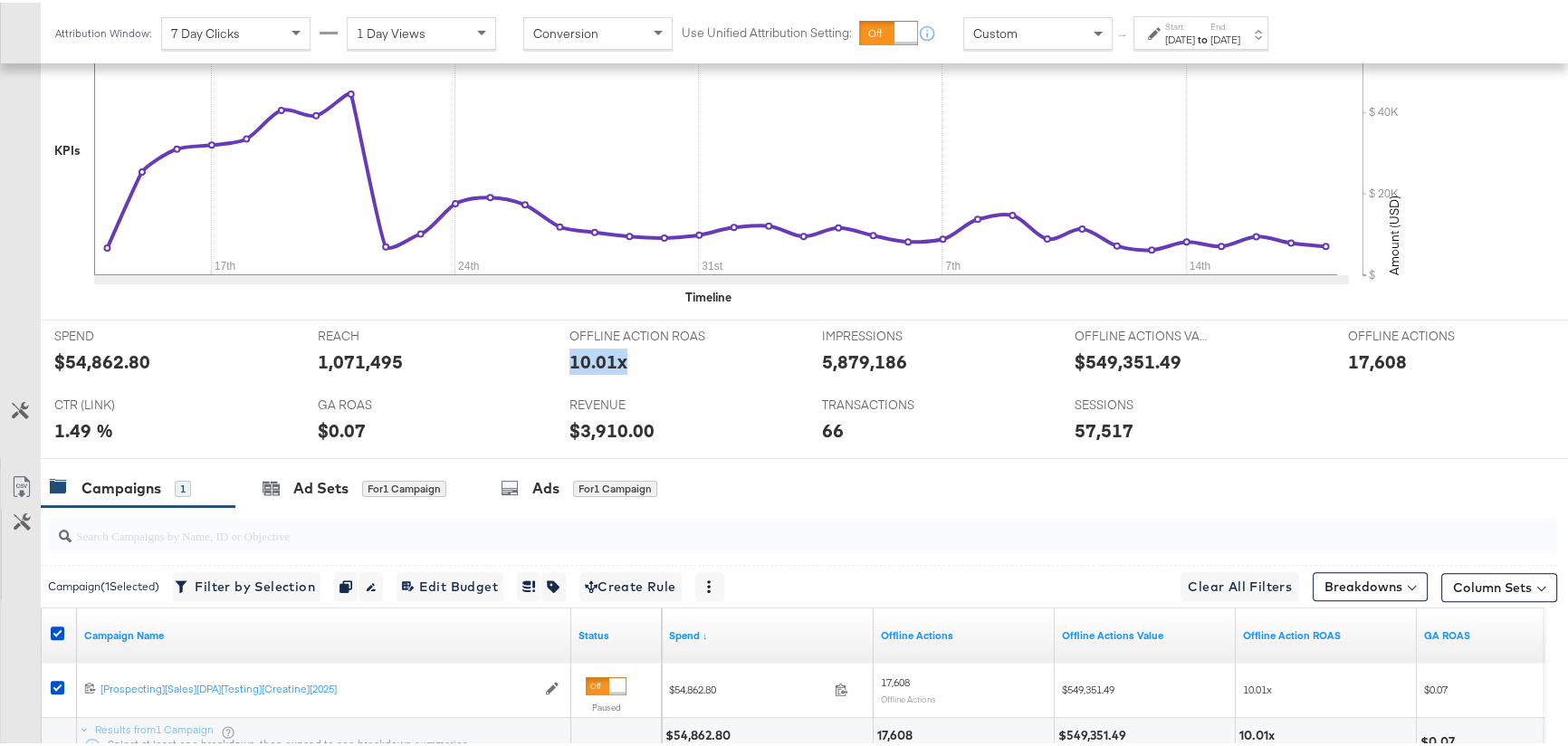
drag, startPoint x: 628, startPoint y: 357, endPoint x: 558, endPoint y: 358, distance: 70.0
click at [557, 360] on div "OFFLINE ACTION ROAS OFFLINE ACTION ROAS 10.01x" at bounding box center [682, 351] width 252 height 69
click at [836, 421] on div "66" at bounding box center [934, 427] width 225 height 26
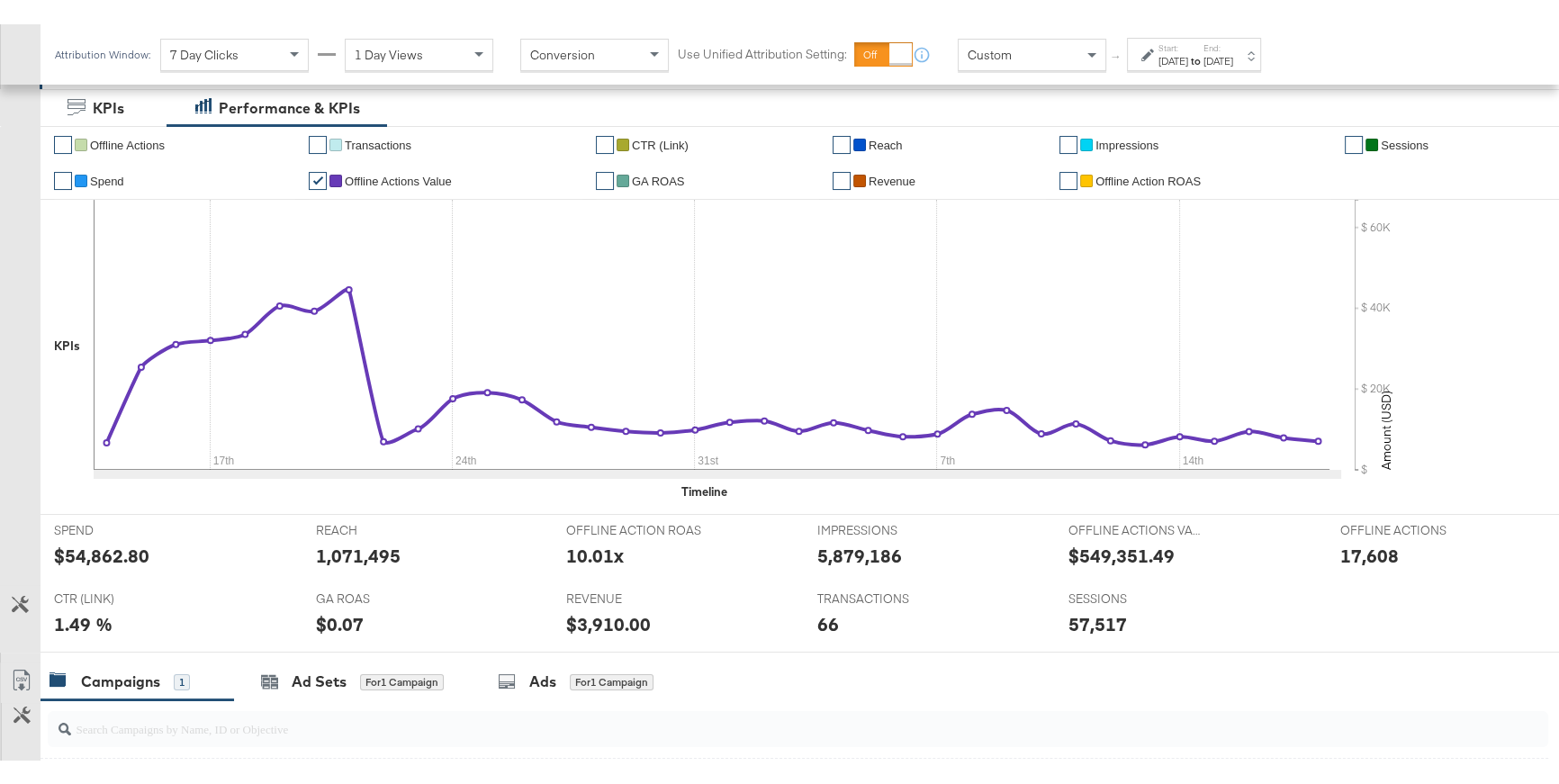
scroll to position [311, 0]
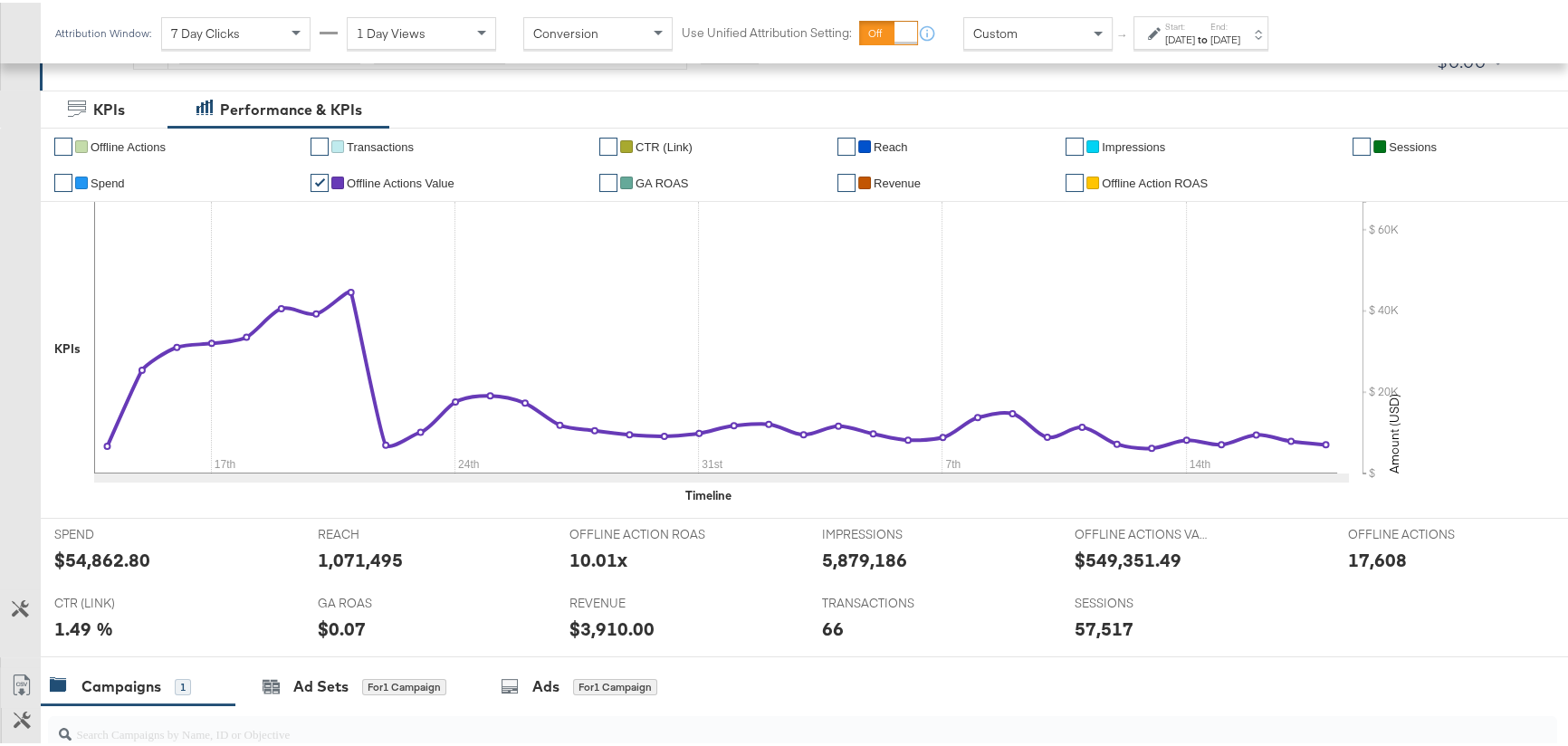
click at [583, 559] on div "10.01x" at bounding box center [599, 557] width 58 height 26
click at [1127, 559] on div "$549,351.49" at bounding box center [1127, 557] width 107 height 26
click at [1375, 560] on div "17,608" at bounding box center [1377, 557] width 59 height 26
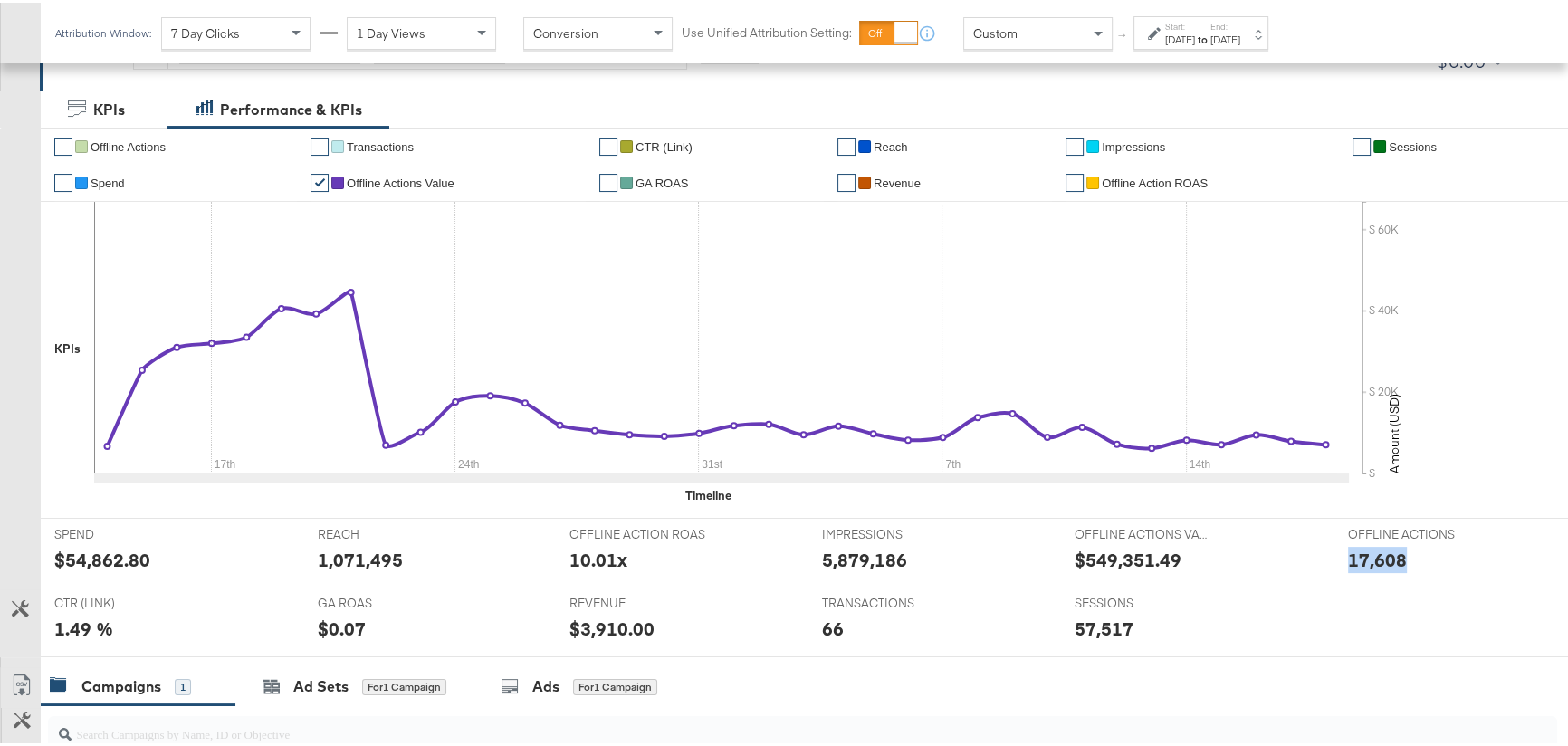
click at [1375, 560] on div "17,608" at bounding box center [1377, 557] width 59 height 26
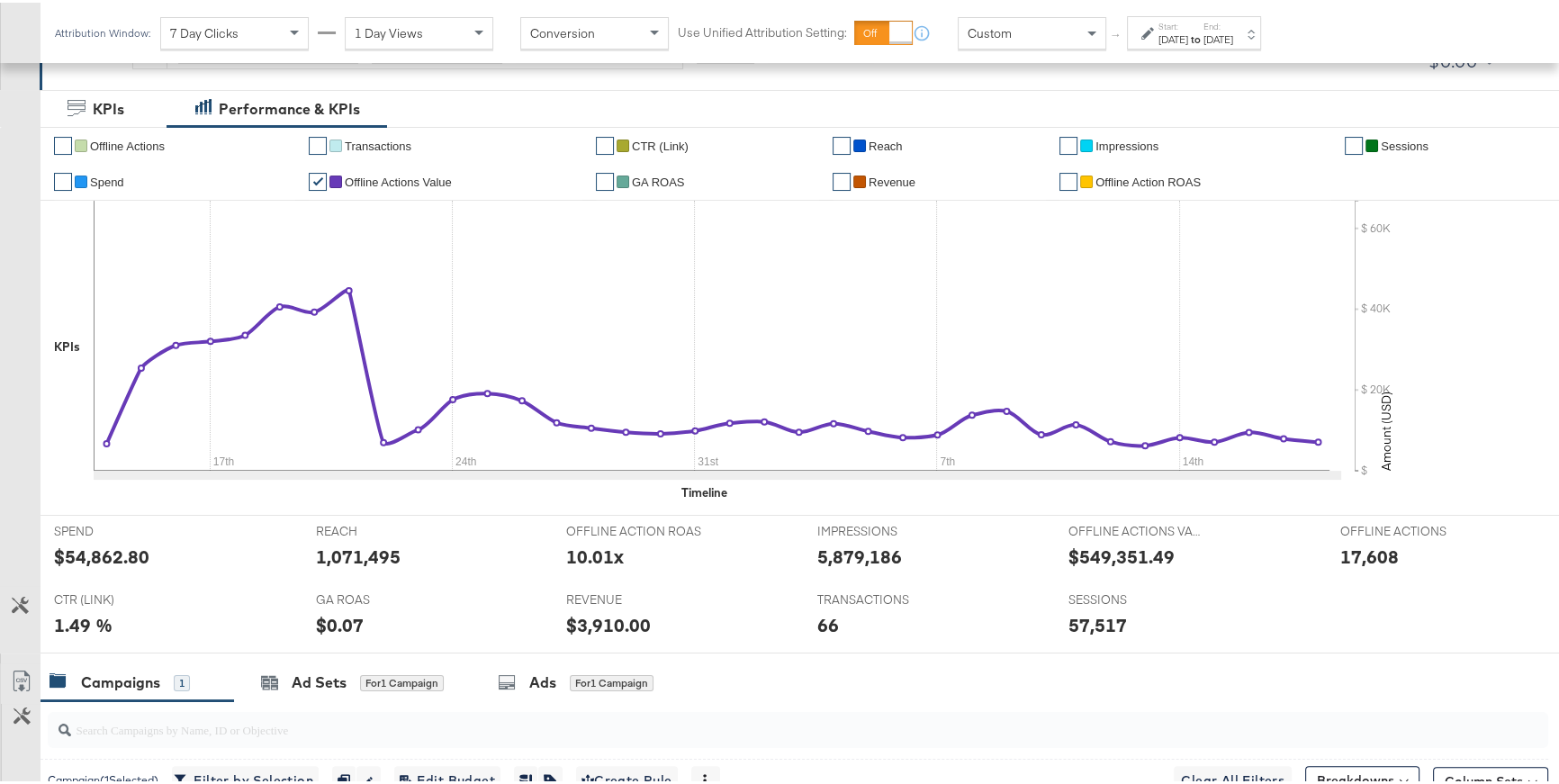
click at [627, 556] on div at bounding box center [654, 557] width 54 height 19
drag, startPoint x: 627, startPoint y: 554, endPoint x: 557, endPoint y: 533, distance: 73.1
click at [557, 533] on div "OFFLINE ACTION ROAS OFFLINE ACTION ROAS 10.01x" at bounding box center [678, 547] width 251 height 68
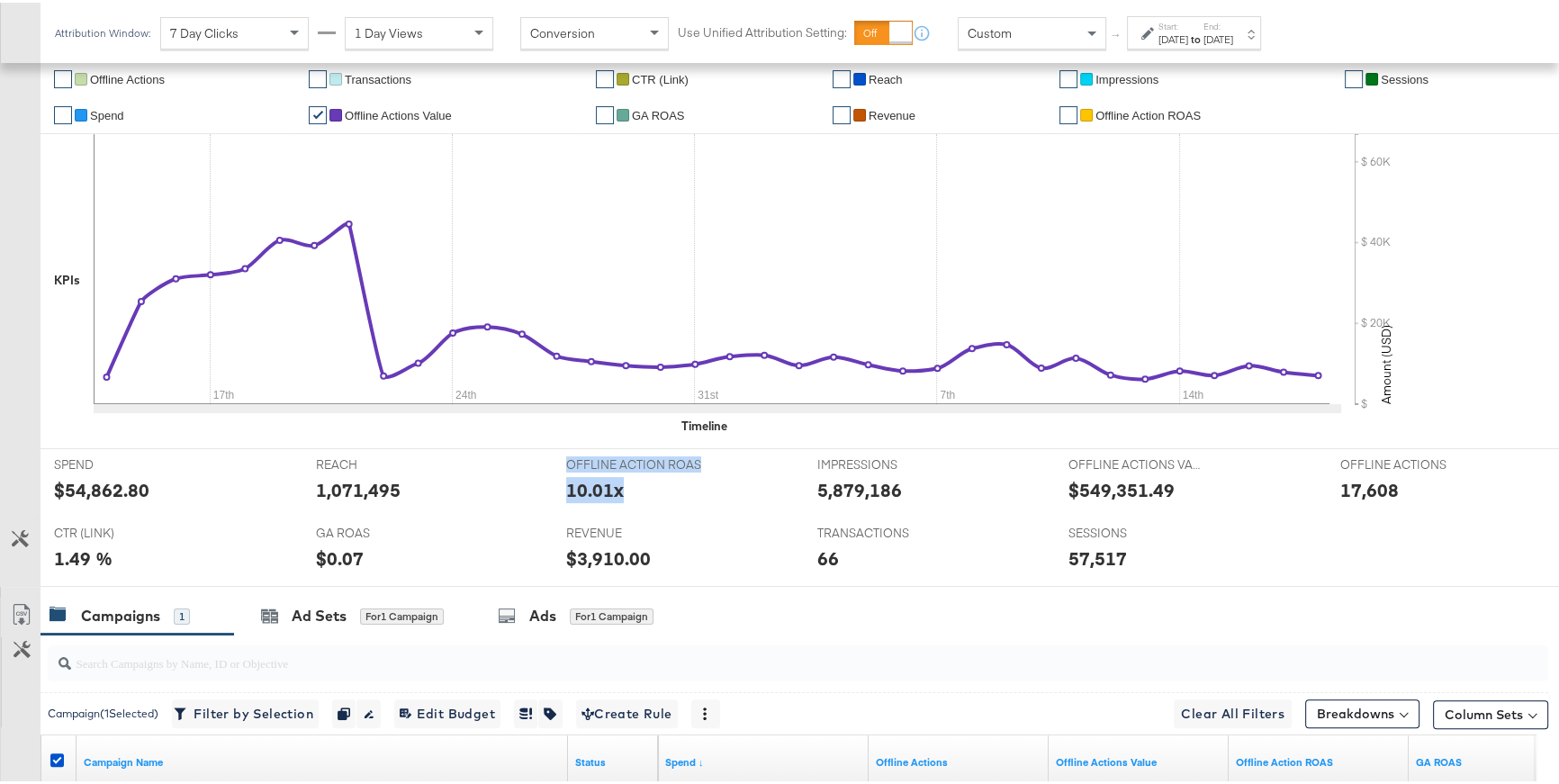
scroll to position [383, 0]
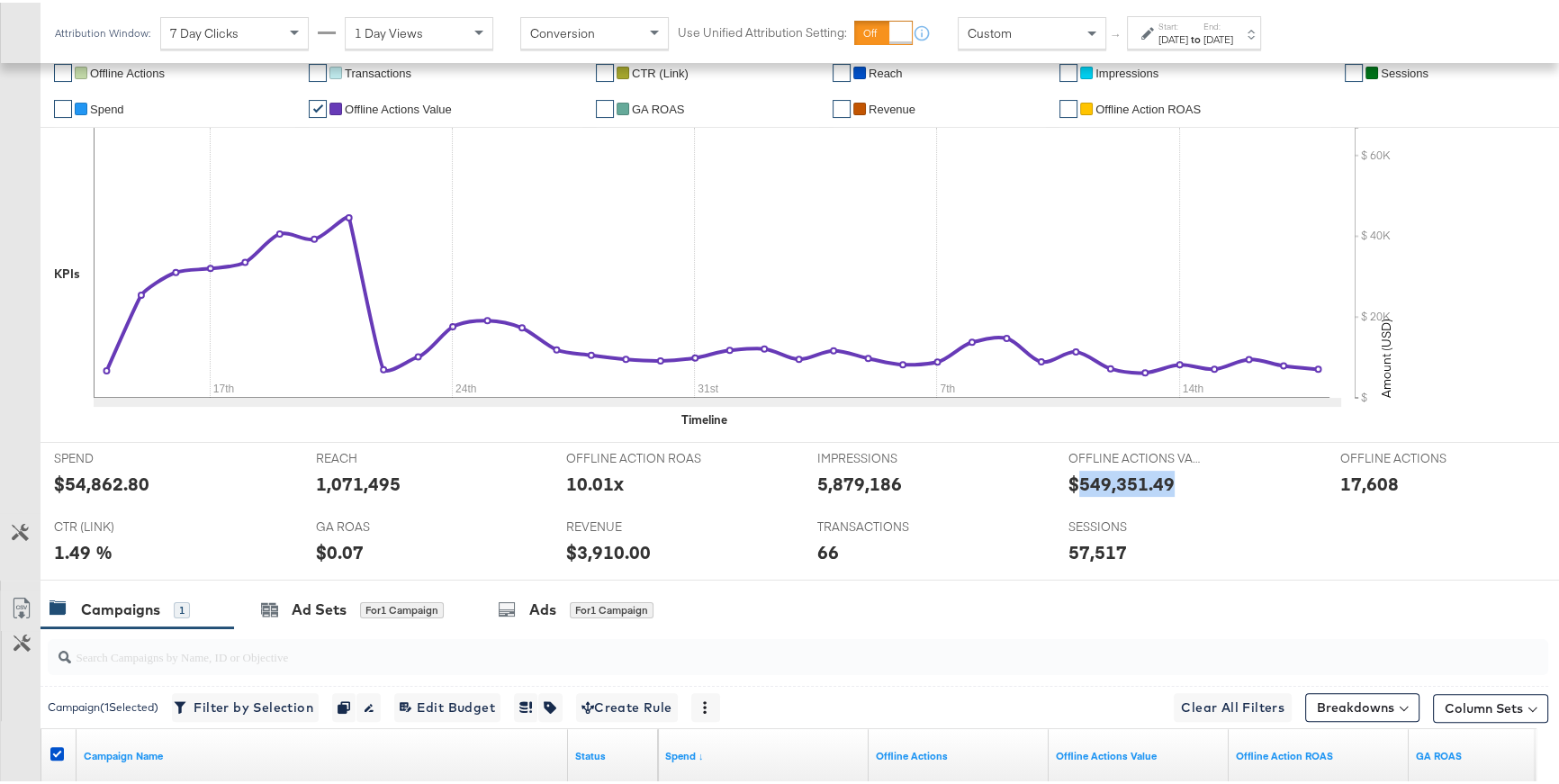
drag, startPoint x: 1066, startPoint y: 474, endPoint x: 1190, endPoint y: 477, distance: 124.0
click at [1188, 477] on div "$549,351.49" at bounding box center [1190, 480] width 246 height 26
drag, startPoint x: 1312, startPoint y: 476, endPoint x: 1394, endPoint y: 481, distance: 82.2
click at [1394, 481] on div "SPEND SPEND $54,862.80 REACH REACH 1,071,495 OFFLINE ACTION ROAS OFFLINE ACTION…" at bounding box center [806, 508] width 1530 height 139
click at [1178, 476] on div at bounding box center [1205, 485] width 54 height 19
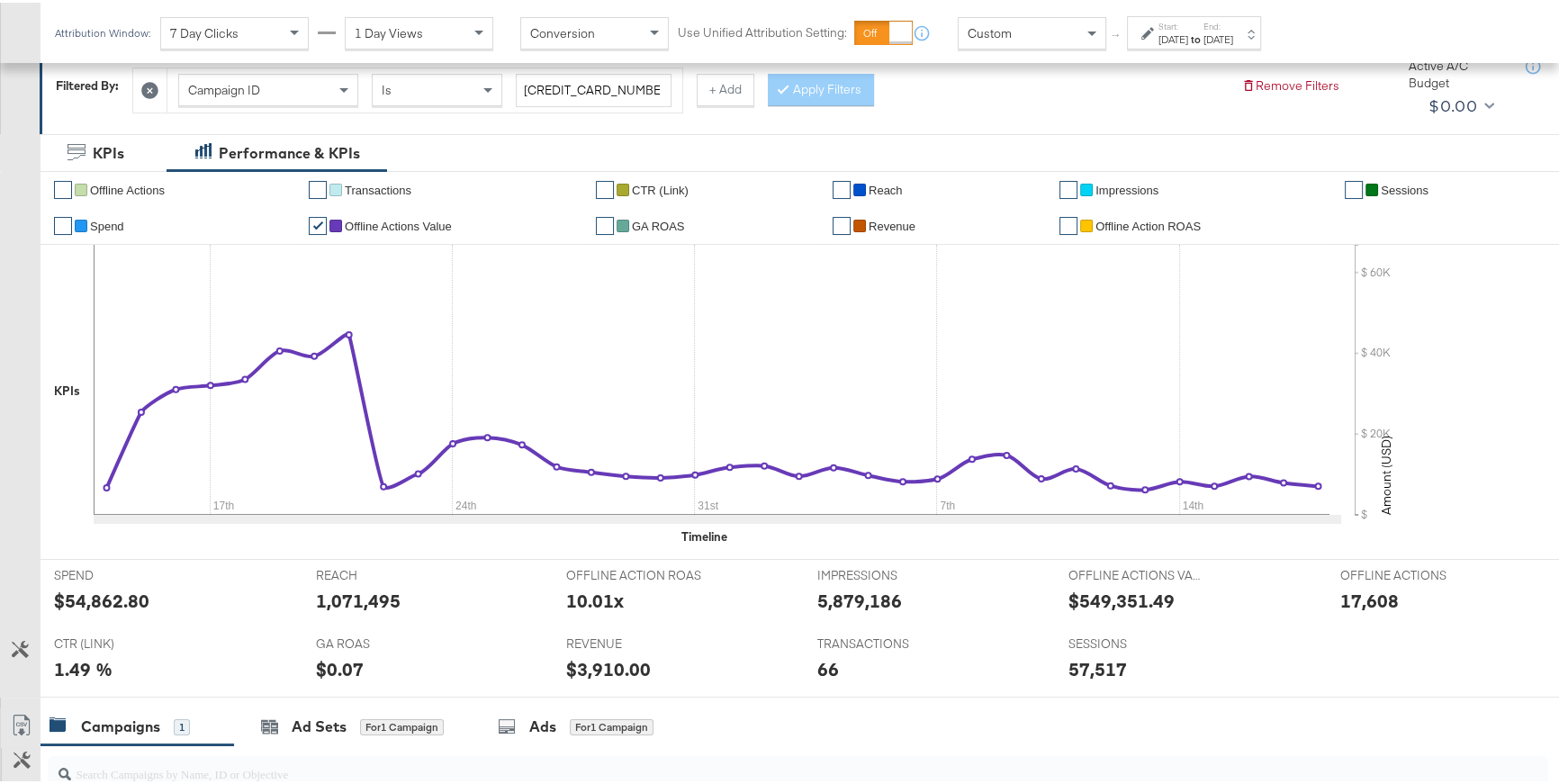
scroll to position [270, 0]
